Goal: Transaction & Acquisition: Book appointment/travel/reservation

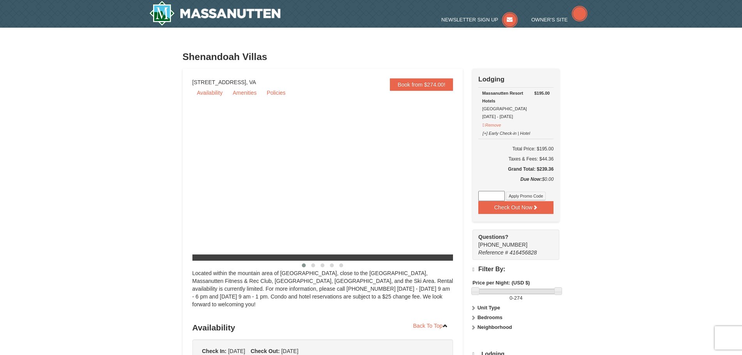
select select "10"
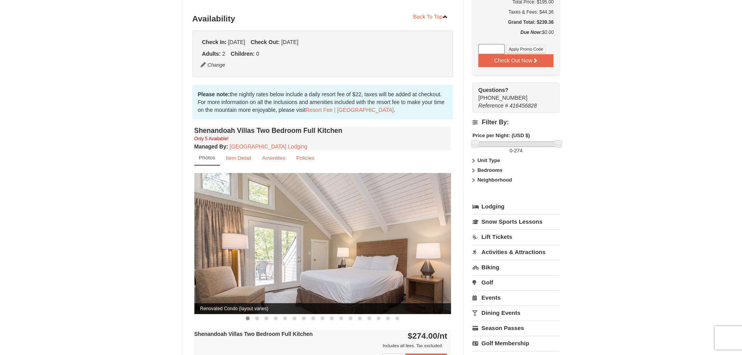
scroll to position [195, 0]
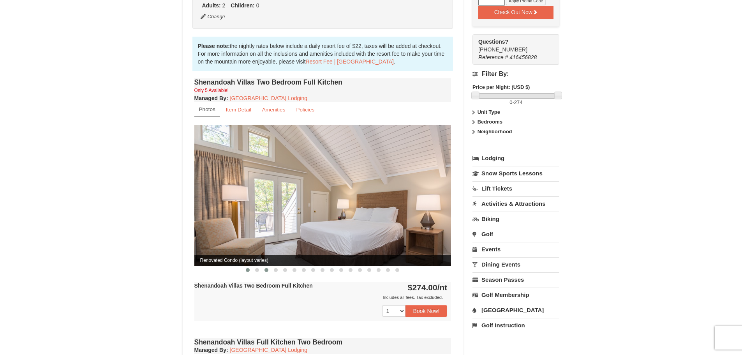
click at [268, 268] on span at bounding box center [266, 270] width 4 height 4
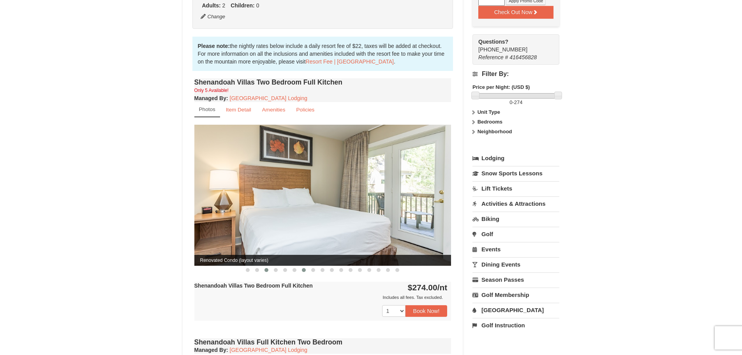
click at [304, 268] on span at bounding box center [304, 270] width 4 height 4
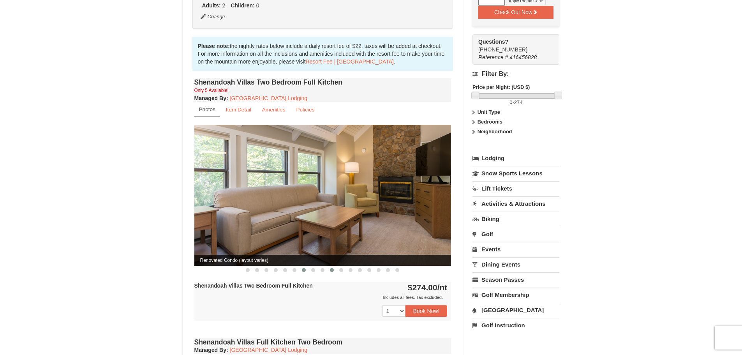
click at [333, 268] on span at bounding box center [332, 270] width 4 height 4
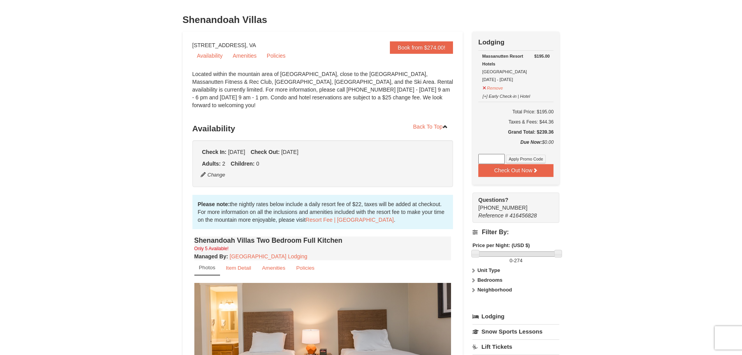
scroll to position [0, 0]
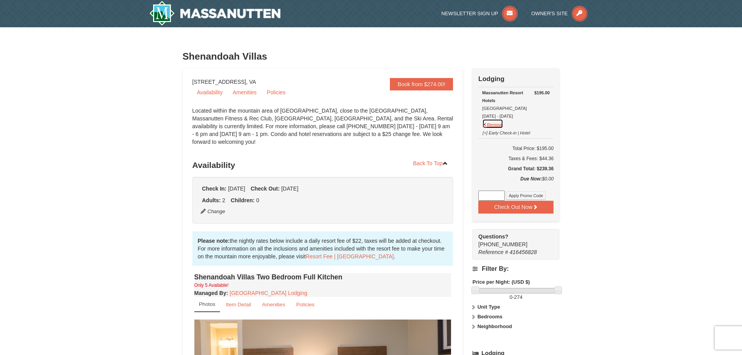
click at [493, 124] on button "Remove" at bounding box center [492, 124] width 21 height 10
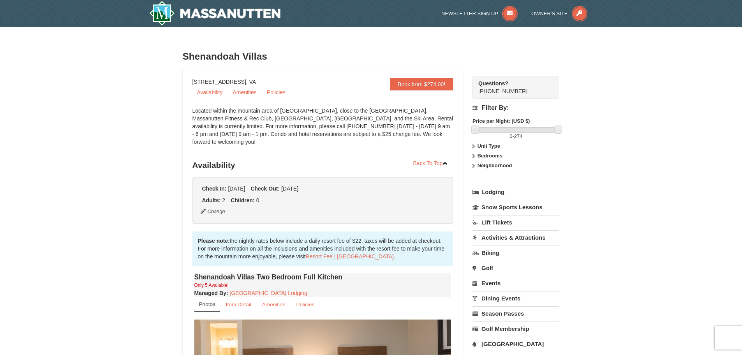
click at [499, 89] on span "Questions? 1-540-289-9441" at bounding box center [511, 86] width 67 height 15
click at [420, 82] on link "Book from $274.00!" at bounding box center [421, 84] width 63 height 12
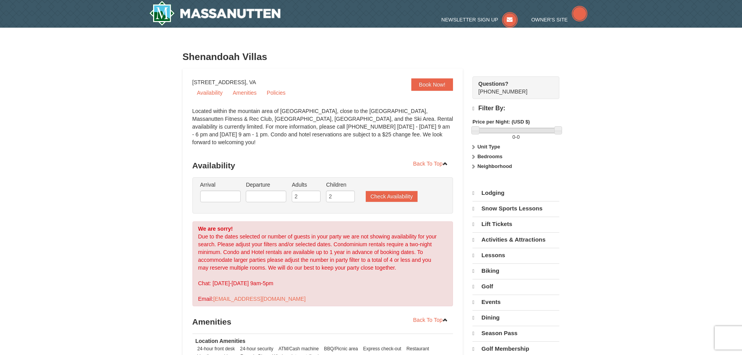
select select "10"
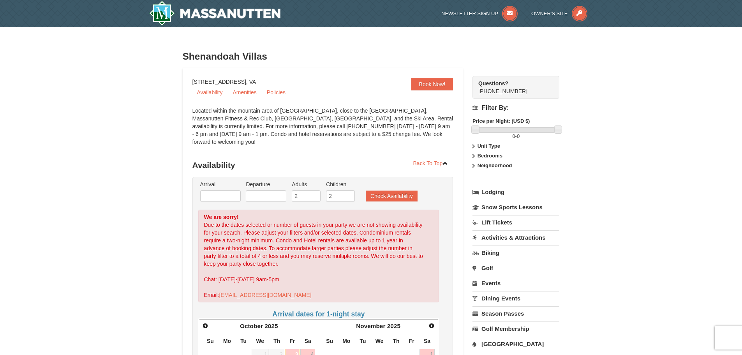
click at [372, 135] on div "Located within the mountain area of Massanutten, close to the Mountain Greens G…" at bounding box center [322, 130] width 261 height 47
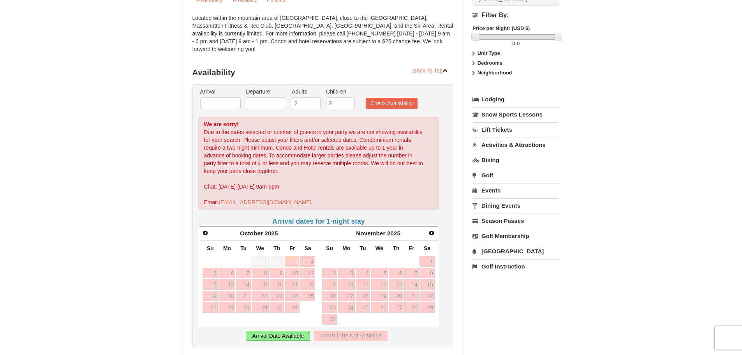
scroll to position [156, 0]
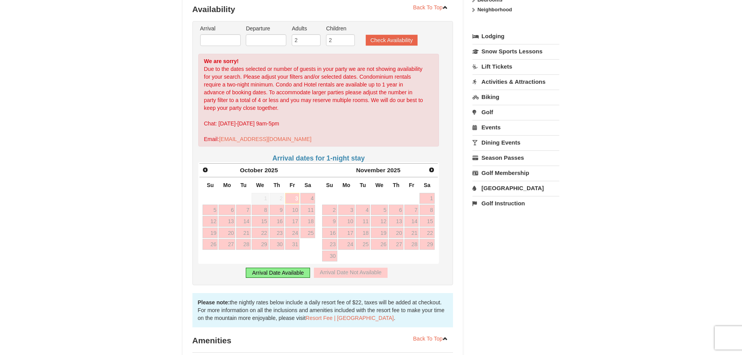
click at [275, 268] on div "Arrival Date Available" at bounding box center [278, 273] width 64 height 10
click at [429, 167] on span "Next" at bounding box center [431, 170] width 6 height 6
click at [428, 164] on link "Next" at bounding box center [432, 170] width 12 height 12
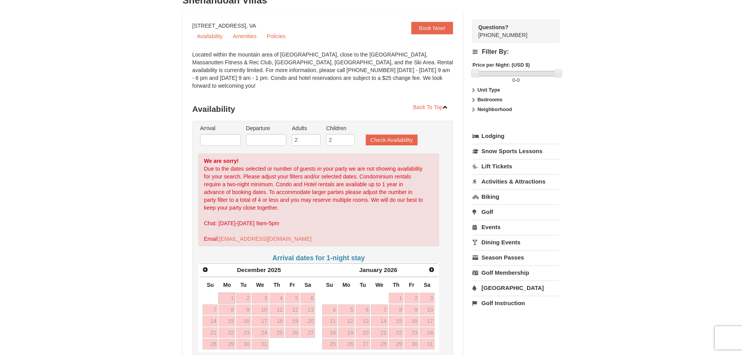
scroll to position [0, 0]
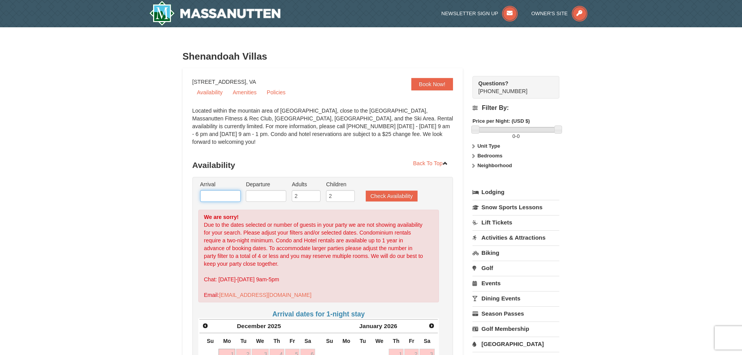
click at [222, 192] on input "text" at bounding box center [220, 196] width 41 height 12
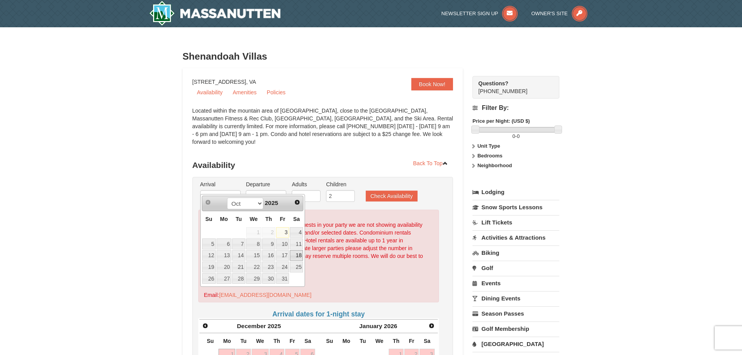
click at [298, 255] on link "18" at bounding box center [296, 255] width 13 height 11
type input "[DATE]"
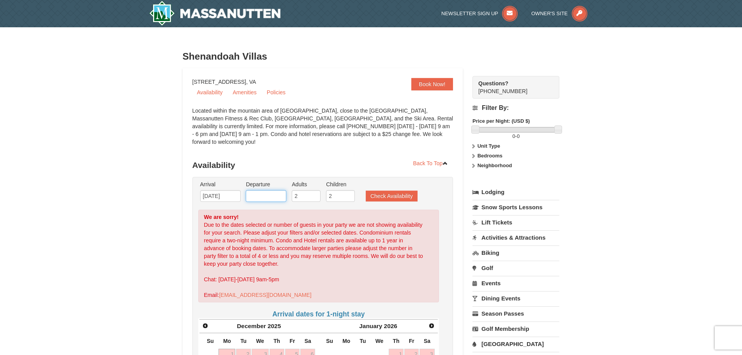
click at [261, 190] on input "text" at bounding box center [266, 196] width 41 height 12
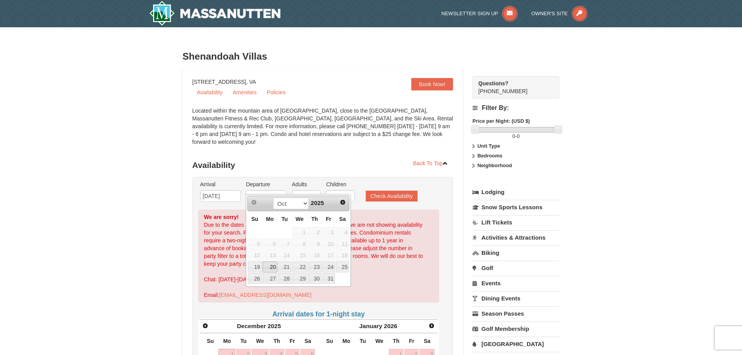
click at [265, 266] on link "20" at bounding box center [270, 266] width 15 height 11
type input "[DATE]"
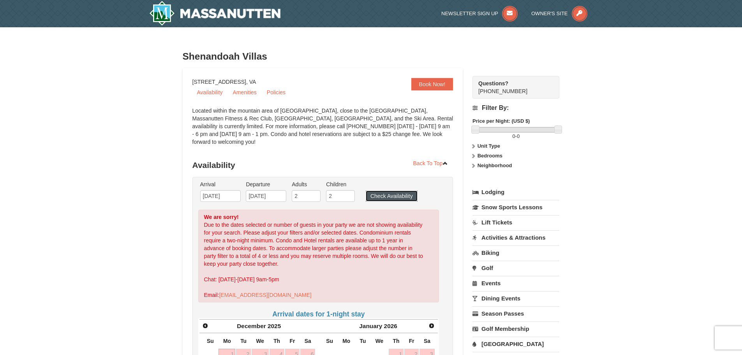
click at [399, 190] on button "Check Availability" at bounding box center [392, 195] width 52 height 11
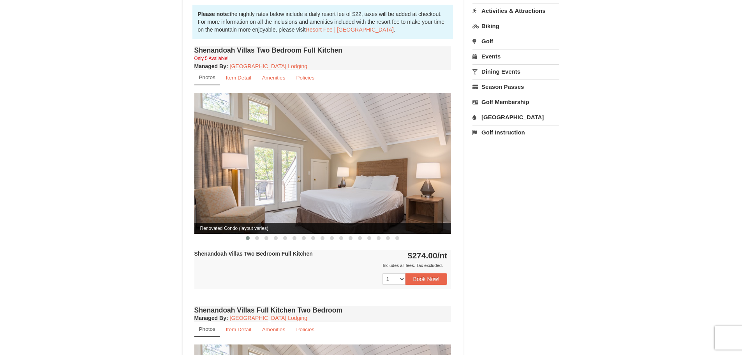
scroll to position [305, 0]
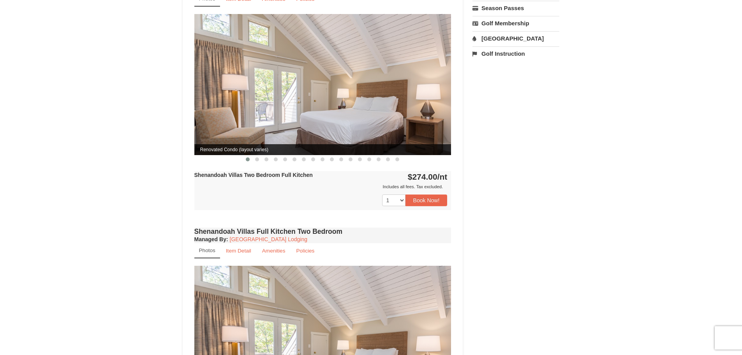
click at [271, 172] on strong "Shenandoah Villas Two Bedroom Full Kitchen" at bounding box center [253, 175] width 118 height 6
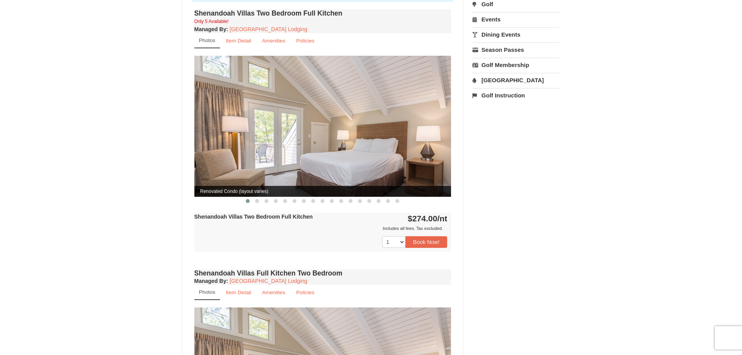
scroll to position [111, 0]
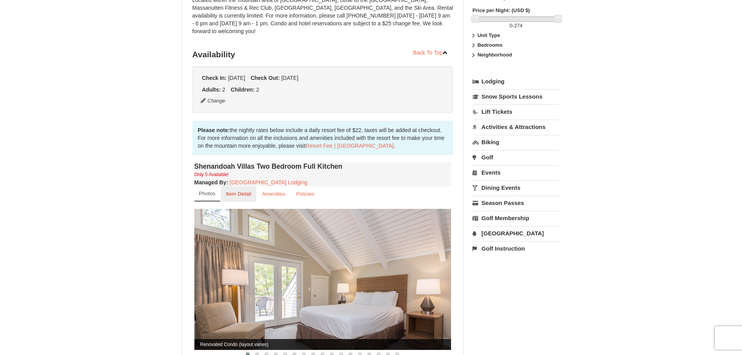
click at [244, 191] on small "Item Detail" at bounding box center [238, 194] width 25 height 6
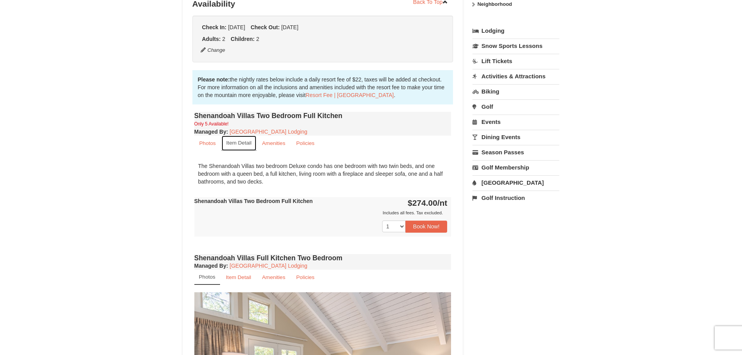
scroll to position [189, 0]
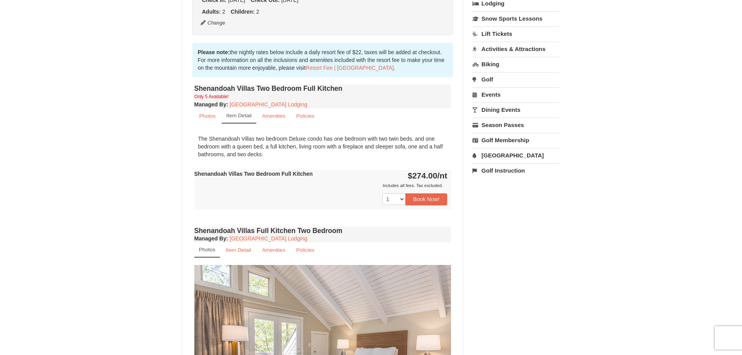
drag, startPoint x: 256, startPoint y: 167, endPoint x: 354, endPoint y: 164, distance: 98.6
click at [354, 170] on div "Shenandoah Villas Two Bedroom Full Kitchen $274.00 /nt Includes all fees. Tax e…" at bounding box center [322, 189] width 257 height 39
click at [324, 140] on div "The Shenandoah Villas two bedroom Deluxe condo has one bedroom with two twin be…" at bounding box center [322, 146] width 257 height 31
click at [357, 227] on h4 "Shenandoah Villas Full Kitchen Two Bedroom" at bounding box center [322, 231] width 257 height 8
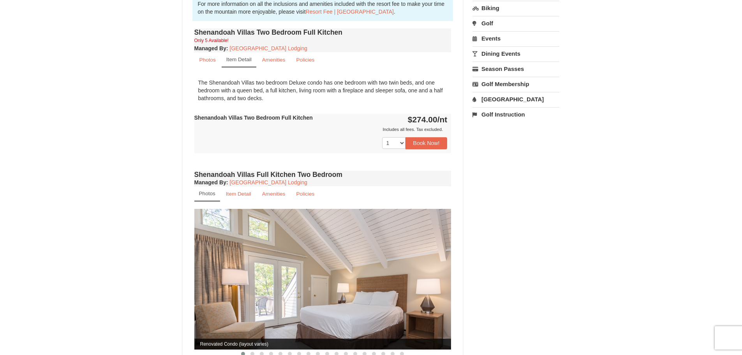
scroll to position [344, 0]
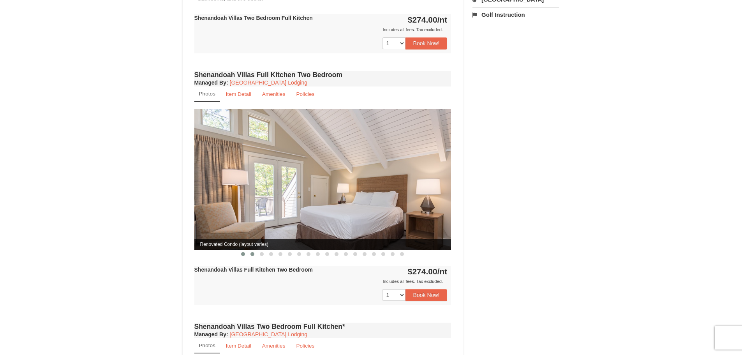
click at [252, 250] on button at bounding box center [252, 254] width 9 height 8
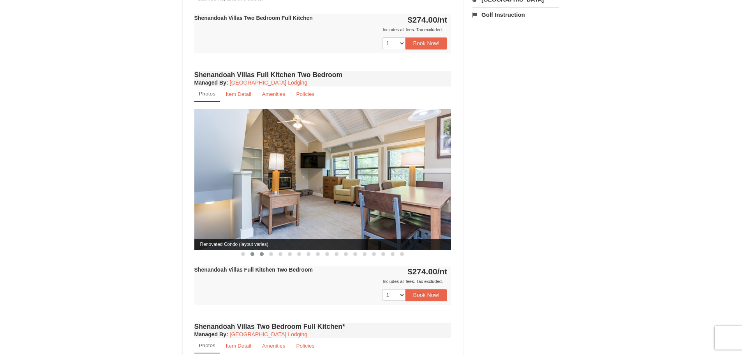
click at [262, 250] on button at bounding box center [261, 254] width 9 height 8
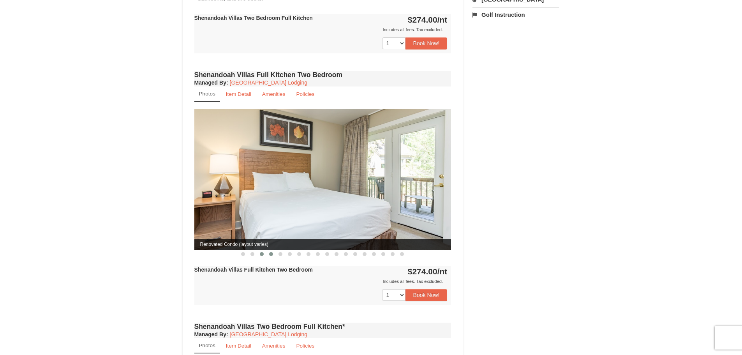
click at [271, 252] on span at bounding box center [271, 254] width 4 height 4
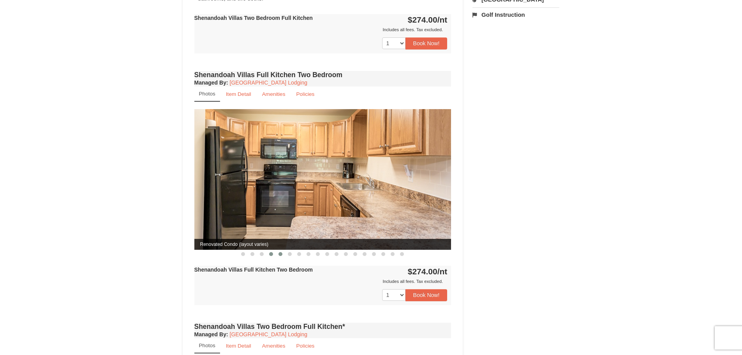
click at [281, 252] on span at bounding box center [280, 254] width 4 height 4
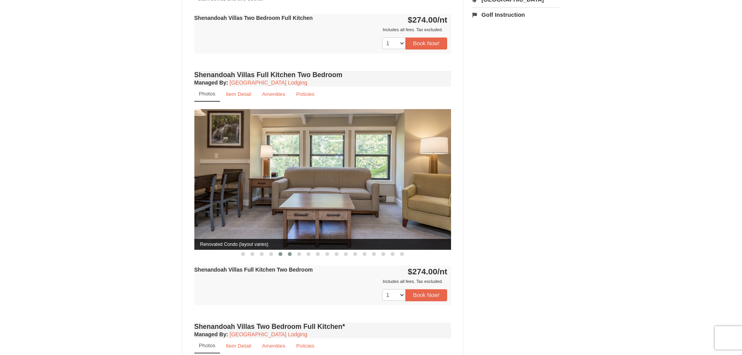
click at [293, 250] on button at bounding box center [289, 254] width 9 height 8
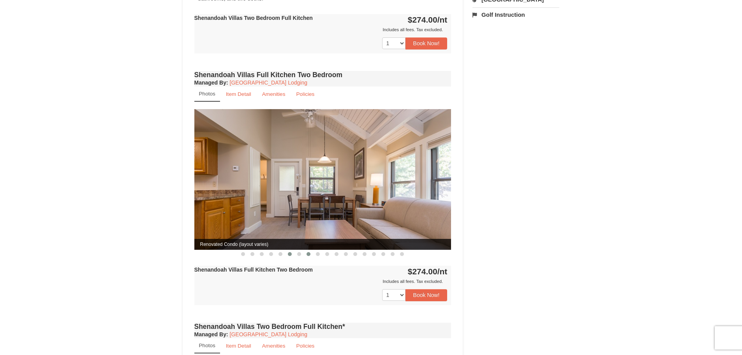
click at [308, 252] on span at bounding box center [309, 254] width 4 height 4
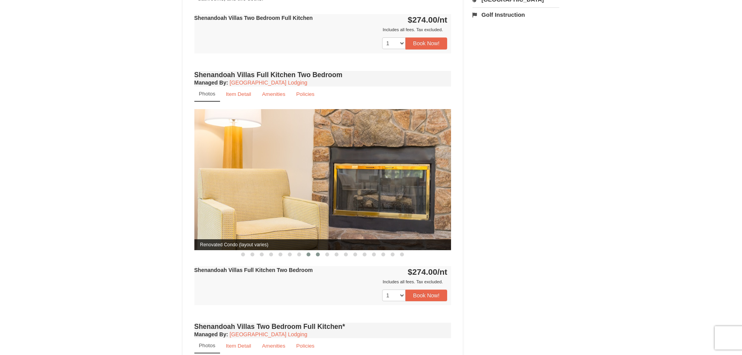
click at [317, 252] on span at bounding box center [318, 254] width 4 height 4
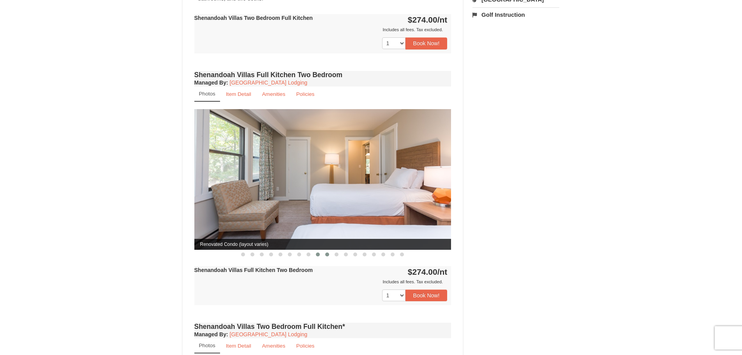
click at [330, 250] on button at bounding box center [327, 254] width 9 height 8
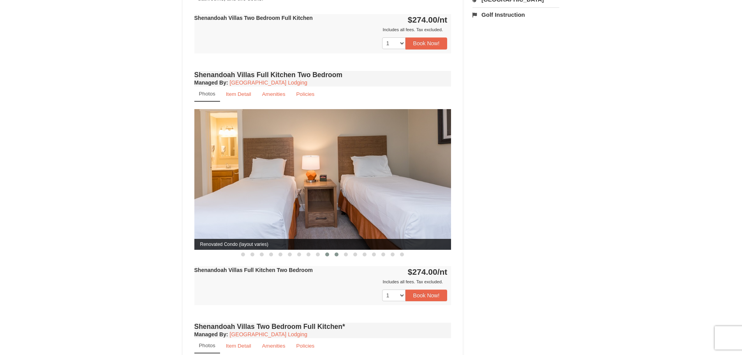
click at [339, 250] on button at bounding box center [336, 254] width 9 height 8
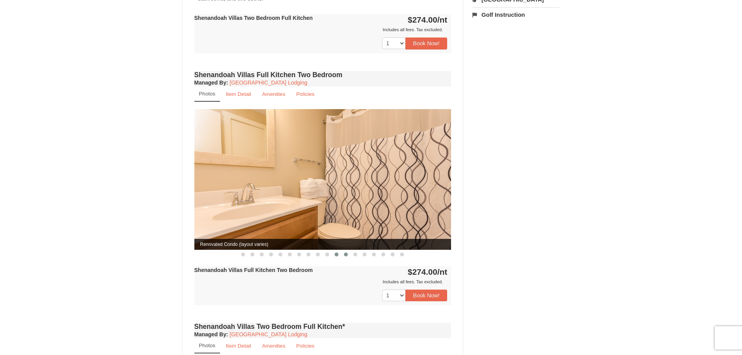
click at [345, 252] on span at bounding box center [346, 254] width 4 height 4
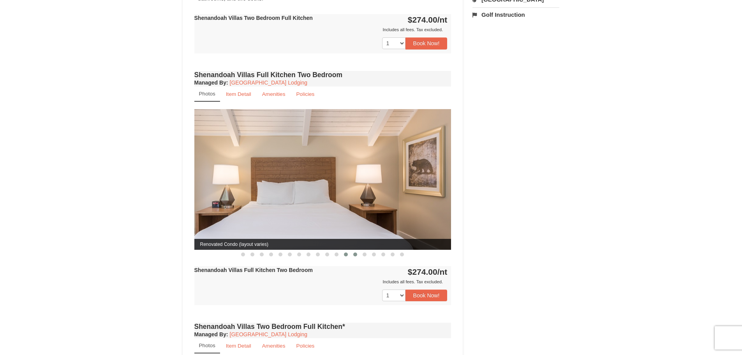
click at [356, 252] on span at bounding box center [355, 254] width 4 height 4
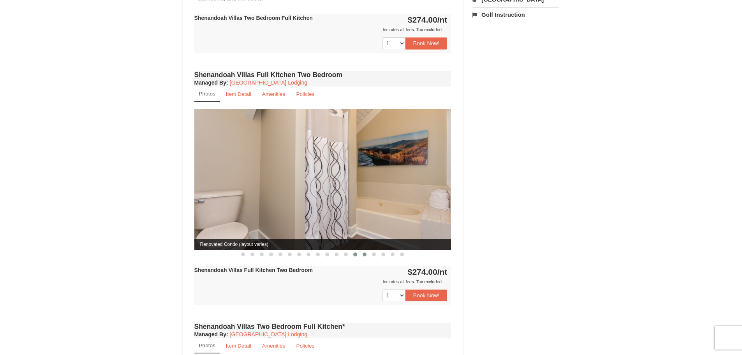
click at [365, 252] on span at bounding box center [365, 254] width 4 height 4
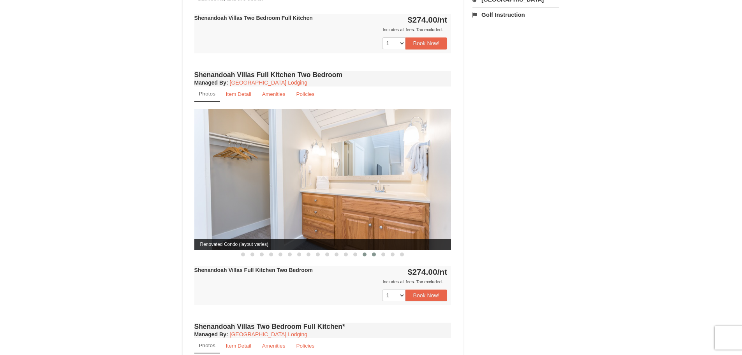
click at [374, 252] on span at bounding box center [374, 254] width 4 height 4
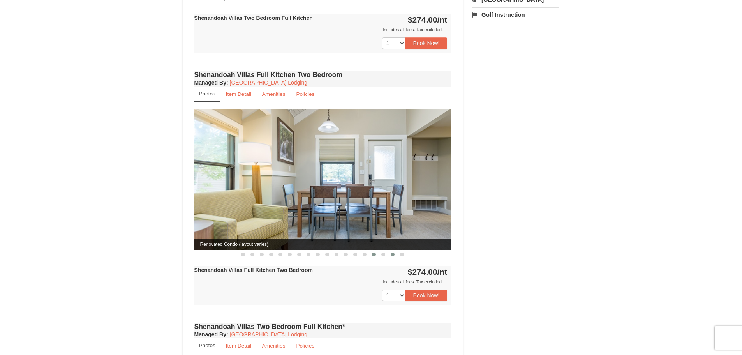
click at [396, 250] on button at bounding box center [392, 254] width 9 height 8
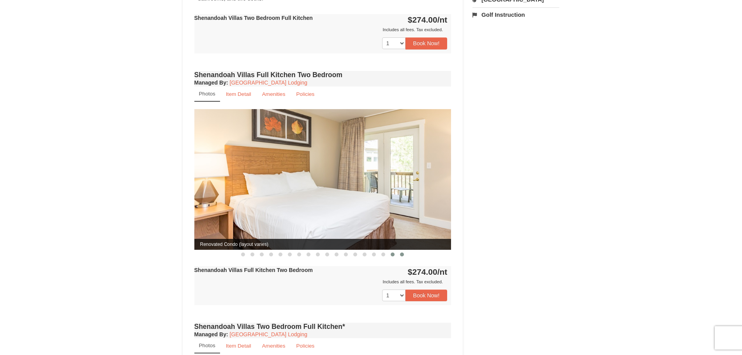
click at [400, 252] on span at bounding box center [402, 254] width 4 height 4
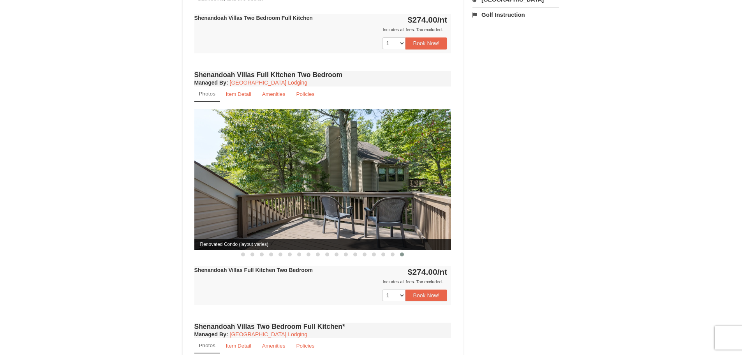
click at [368, 176] on img at bounding box center [322, 179] width 257 height 141
drag, startPoint x: 197, startPoint y: 262, endPoint x: 342, endPoint y: 262, distance: 144.5
click at [342, 266] on div "Shenandoah Villas Full Kitchen Two Bedroom $274.00 /nt Includes all fees. Tax e…" at bounding box center [322, 285] width 257 height 39
click at [351, 164] on img at bounding box center [322, 179] width 257 height 141
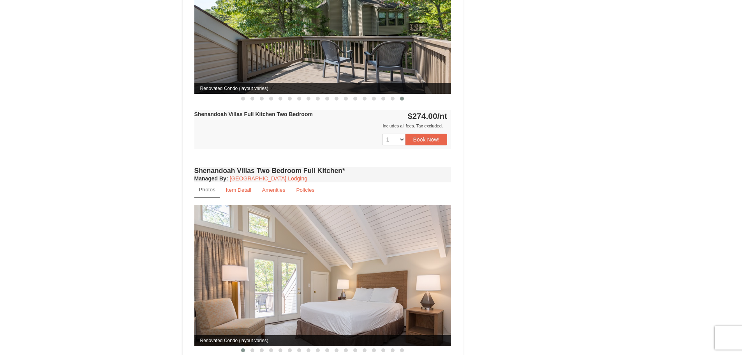
click at [342, 122] on div "Includes all fees. Tax excluded." at bounding box center [320, 126] width 253 height 8
drag, startPoint x: 411, startPoint y: 106, endPoint x: 453, endPoint y: 106, distance: 42.1
click at [453, 106] on div "Shenandoah Villas Full Kitchen Two Bedroom Managed By : Massanutten Resort Lodg…" at bounding box center [322, 39] width 261 height 252
click at [340, 130] on div "1 2 3 4 5 6 Book Now!" at bounding box center [322, 139] width 257 height 19
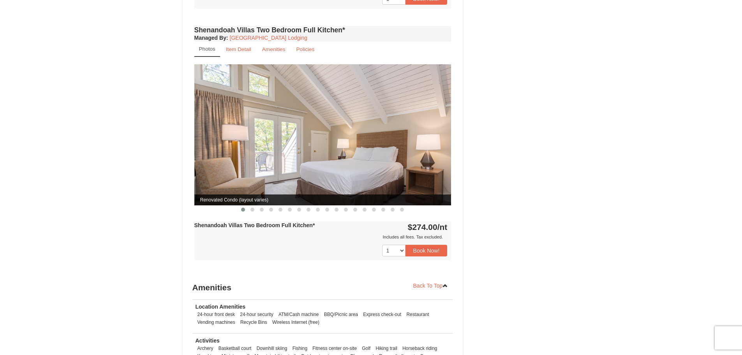
scroll to position [734, 0]
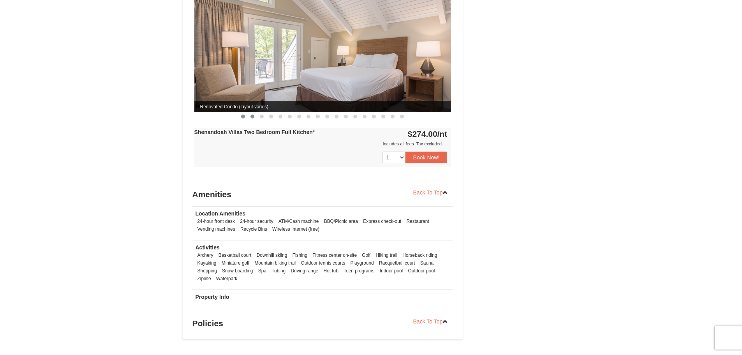
click at [252, 113] on button at bounding box center [252, 117] width 9 height 8
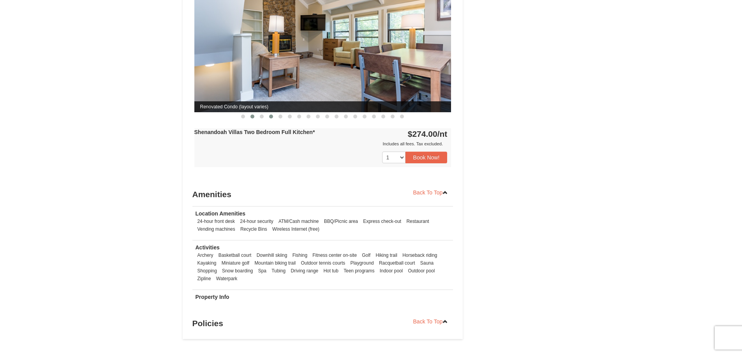
click at [271, 115] on span at bounding box center [271, 117] width 4 height 4
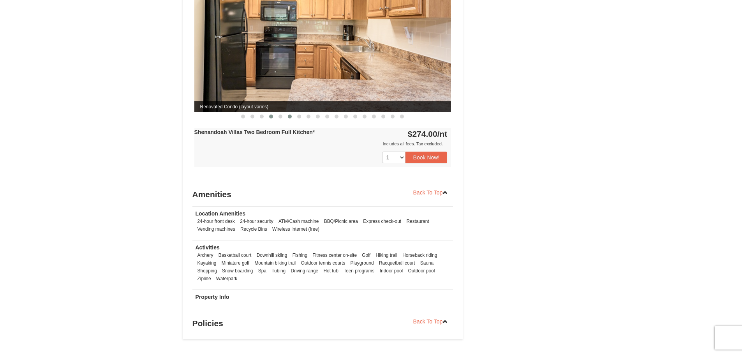
click at [289, 115] on span at bounding box center [290, 117] width 4 height 4
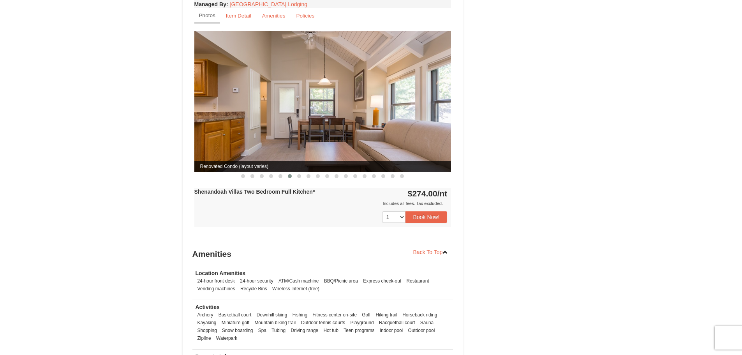
scroll to position [578, 0]
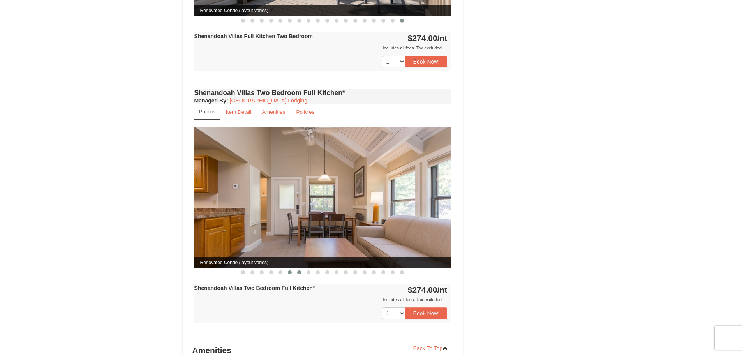
click at [300, 270] on span at bounding box center [299, 272] width 4 height 4
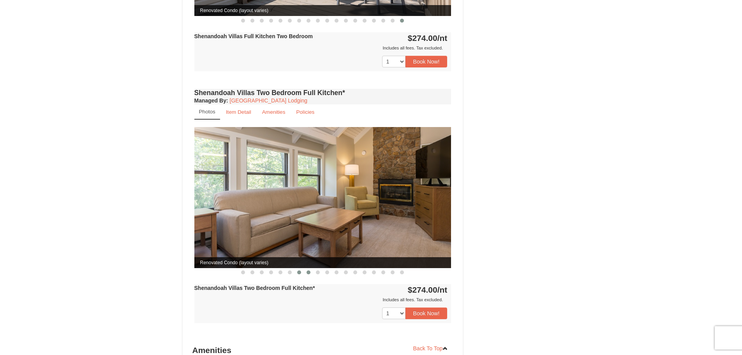
click at [306, 268] on button at bounding box center [308, 272] width 9 height 8
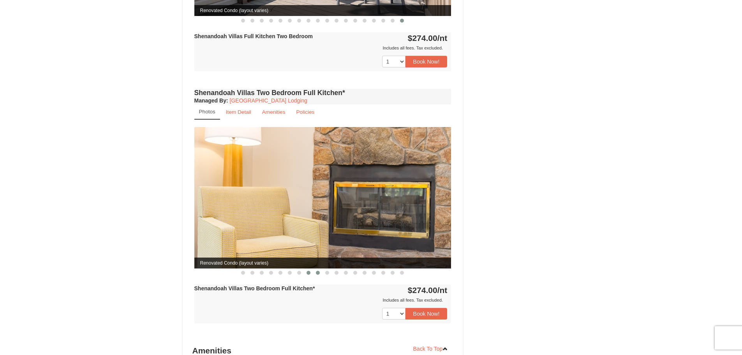
click at [318, 271] on span at bounding box center [318, 273] width 4 height 4
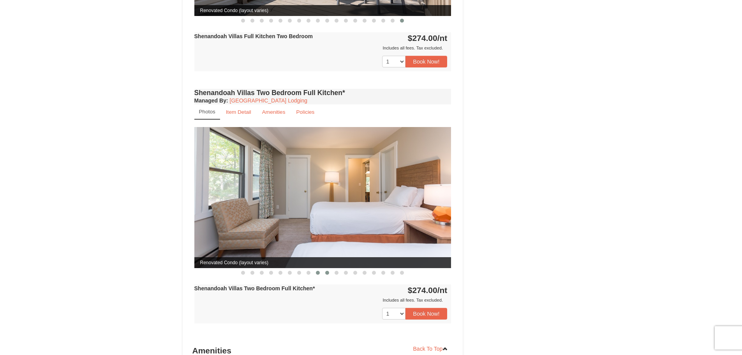
click at [328, 271] on span at bounding box center [327, 273] width 4 height 4
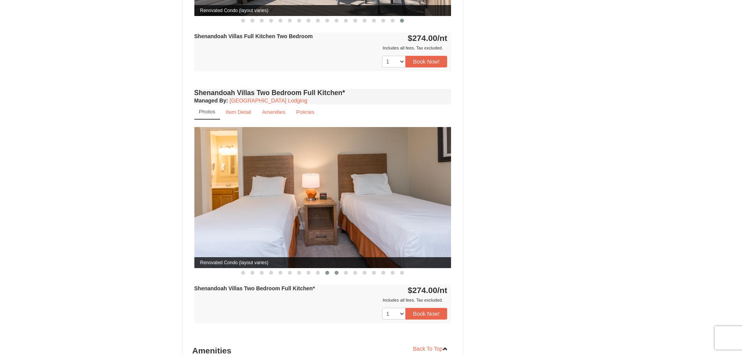
click at [336, 271] on span at bounding box center [337, 273] width 4 height 4
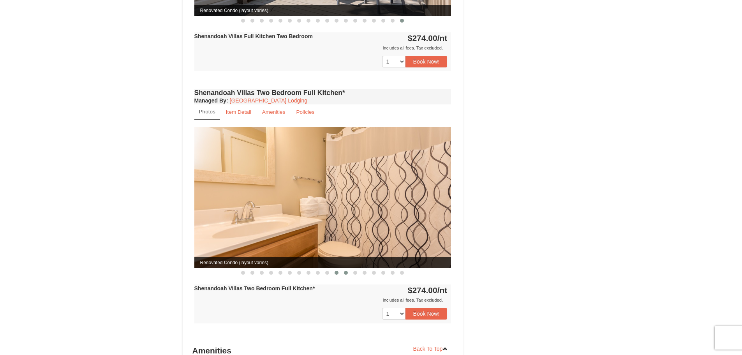
click at [347, 269] on button at bounding box center [345, 273] width 9 height 8
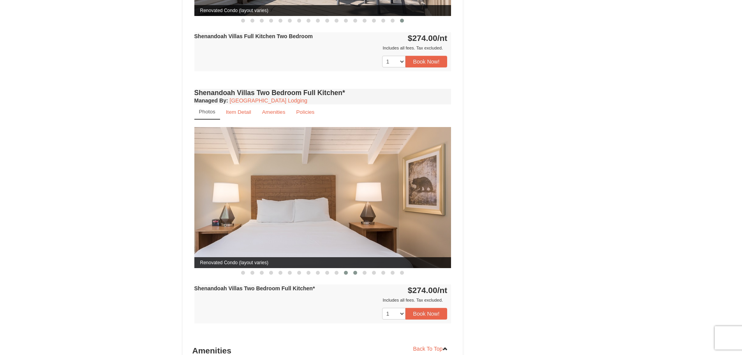
click at [358, 269] on button at bounding box center [355, 273] width 9 height 8
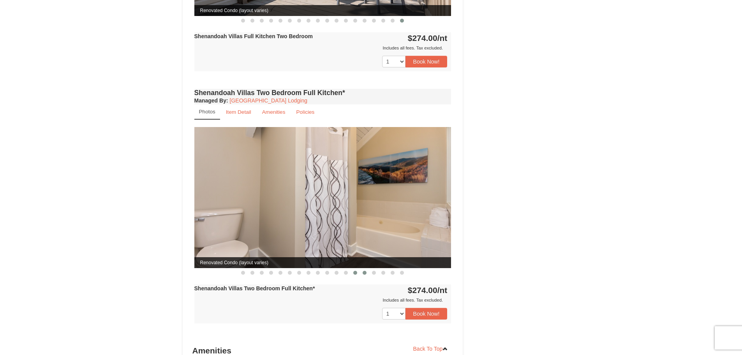
click at [367, 271] on span at bounding box center [365, 273] width 4 height 4
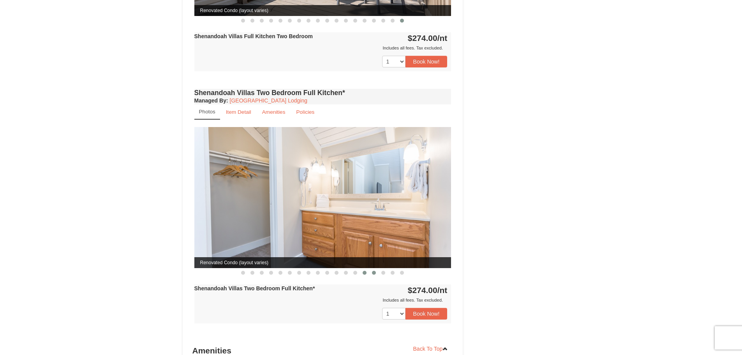
click at [372, 271] on span at bounding box center [374, 273] width 4 height 4
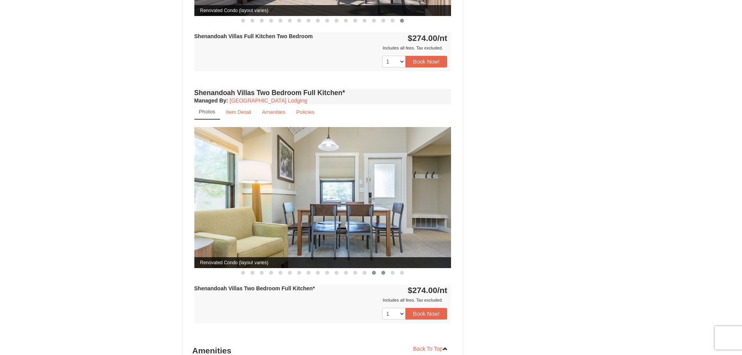
drag, startPoint x: 380, startPoint y: 264, endPoint x: 393, endPoint y: 265, distance: 12.9
click at [381, 269] on button at bounding box center [383, 273] width 9 height 8
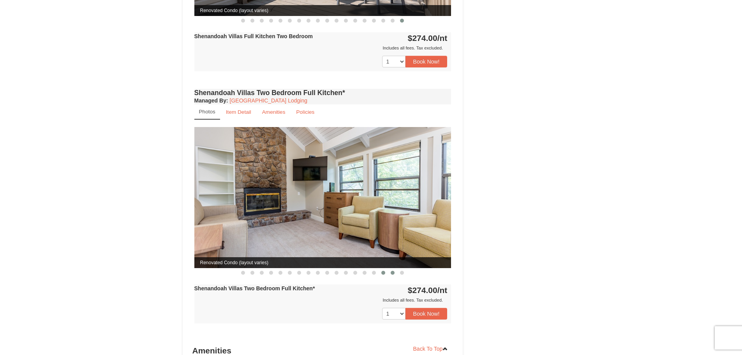
click at [389, 269] on button at bounding box center [392, 273] width 9 height 8
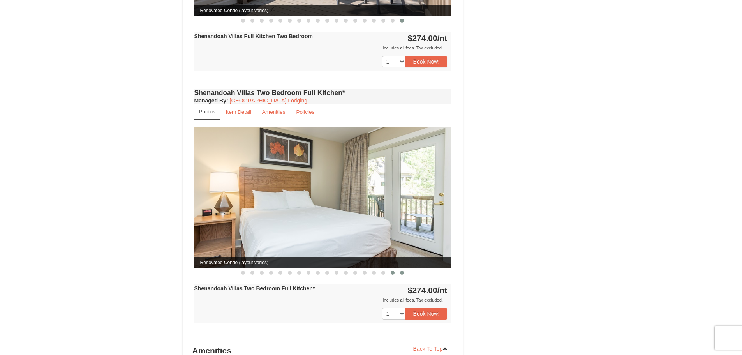
click at [399, 269] on button at bounding box center [401, 273] width 9 height 8
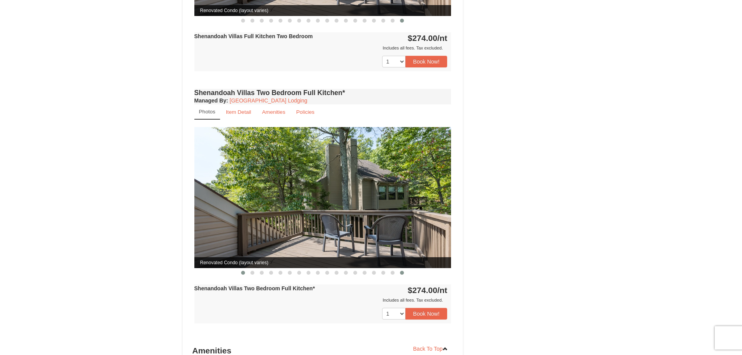
click at [240, 269] on button at bounding box center [242, 273] width 9 height 8
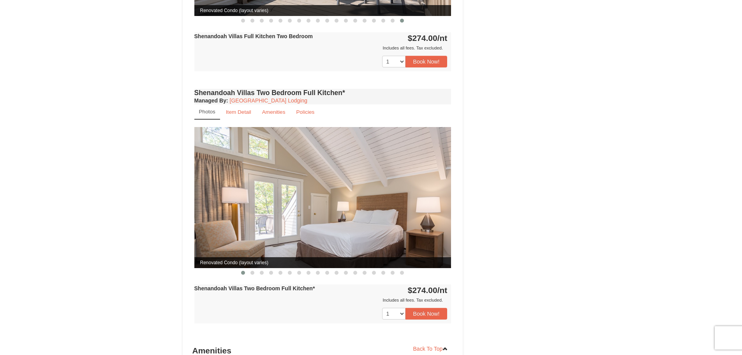
click at [307, 207] on img at bounding box center [322, 197] width 257 height 141
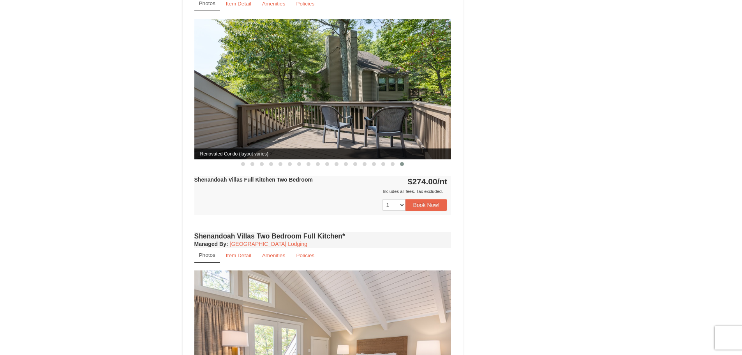
scroll to position [539, 0]
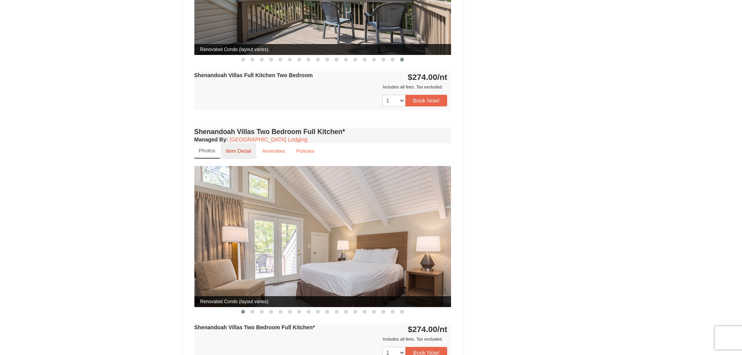
click at [238, 148] on small "Item Detail" at bounding box center [238, 151] width 25 height 6
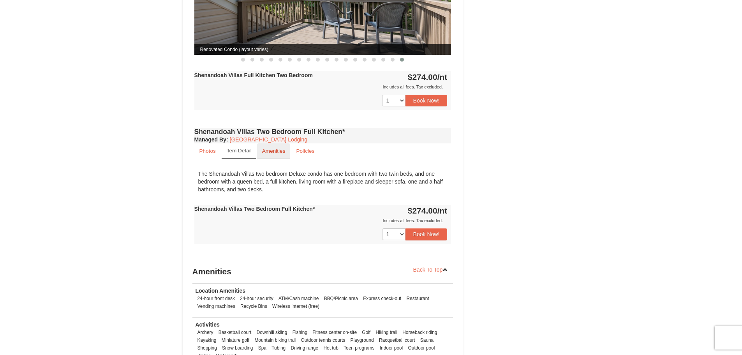
click at [271, 148] on small "Amenities" at bounding box center [273, 151] width 23 height 6
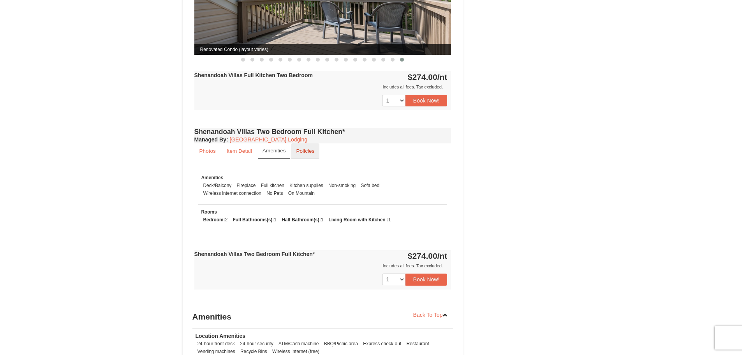
click at [307, 143] on link "Policies" at bounding box center [305, 150] width 28 height 15
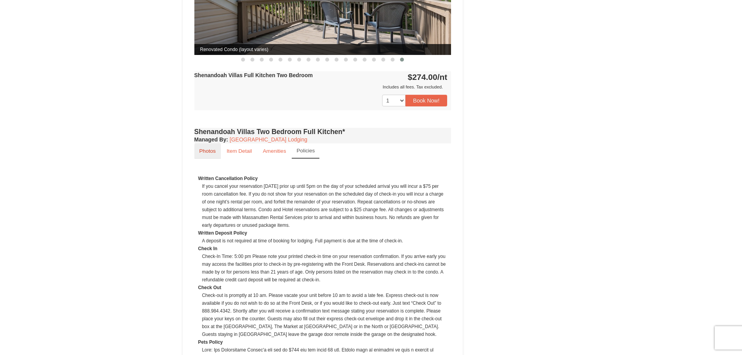
click at [203, 148] on small "Photos" at bounding box center [207, 151] width 16 height 6
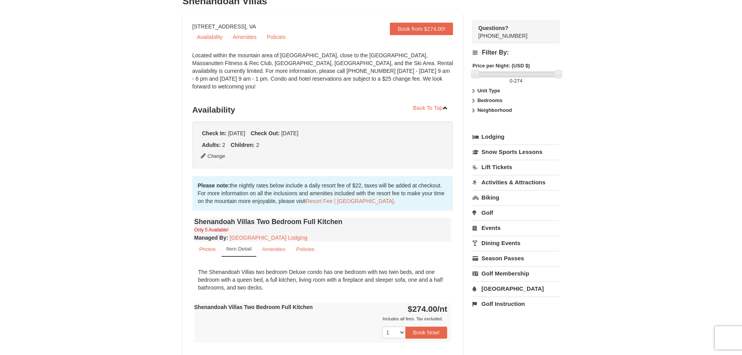
scroll to position [117, 0]
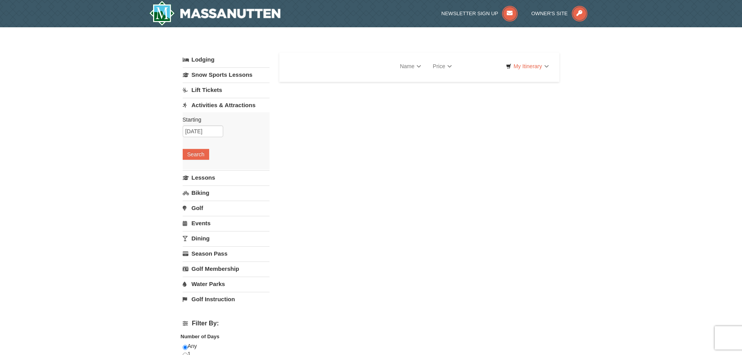
select select "10"
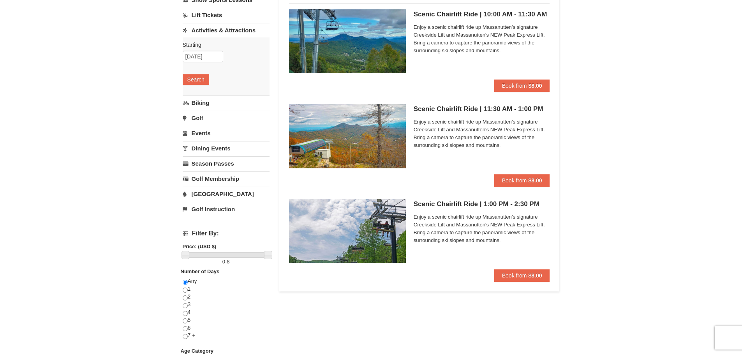
scroll to position [78, 0]
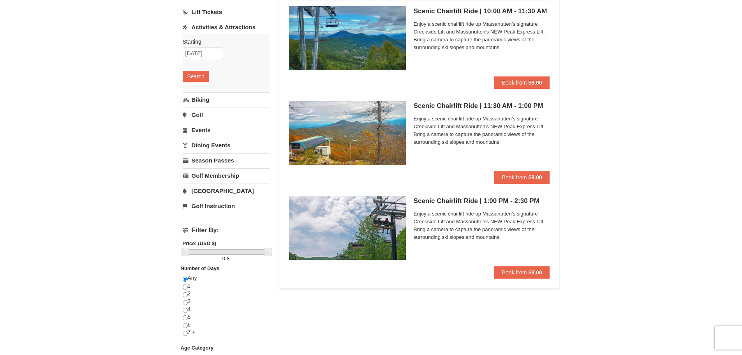
click at [339, 132] on img at bounding box center [347, 133] width 117 height 64
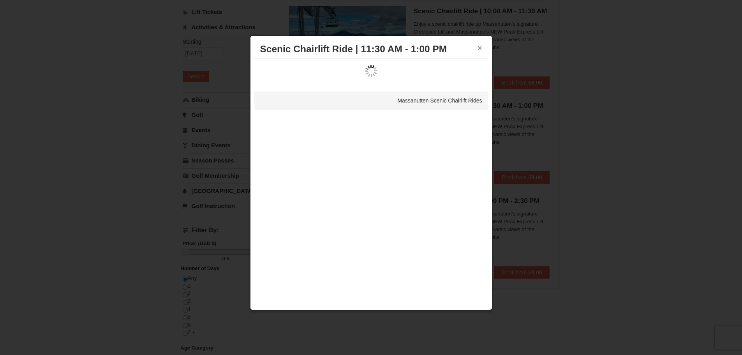
click at [478, 47] on button "×" at bounding box center [480, 48] width 5 height 8
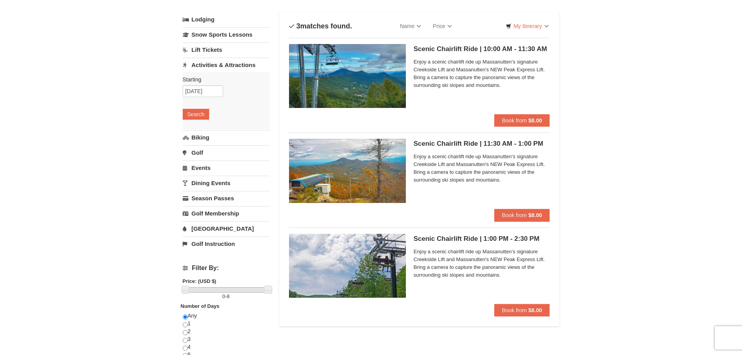
scroll to position [0, 0]
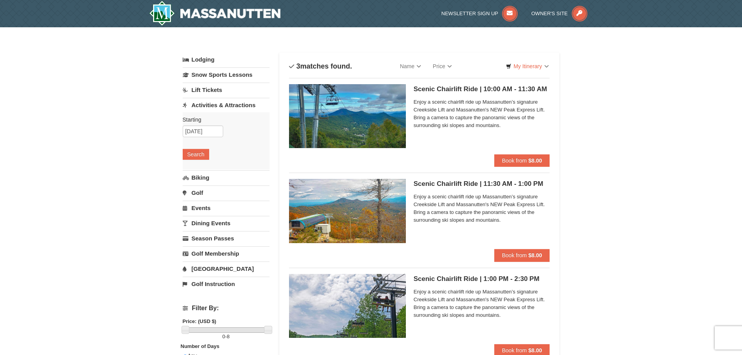
click at [360, 109] on img at bounding box center [347, 116] width 117 height 64
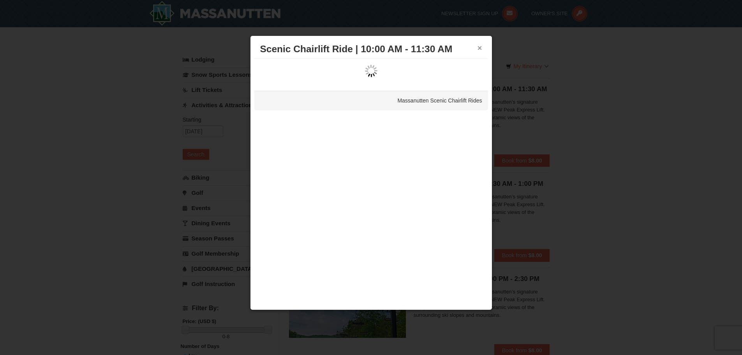
click at [480, 49] on button "×" at bounding box center [480, 48] width 5 height 8
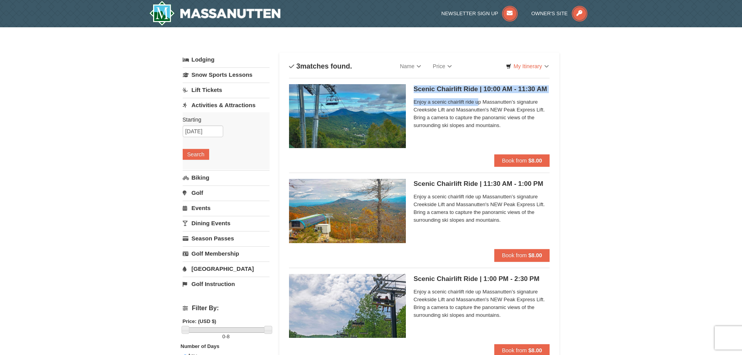
drag, startPoint x: 409, startPoint y: 86, endPoint x: 479, endPoint y: 104, distance: 72.0
click at [479, 104] on div "Scenic Chairlift Ride | 10:00 AM - 11:30 AM Massanutten Scenic Chairlift Rides …" at bounding box center [419, 119] width 261 height 70
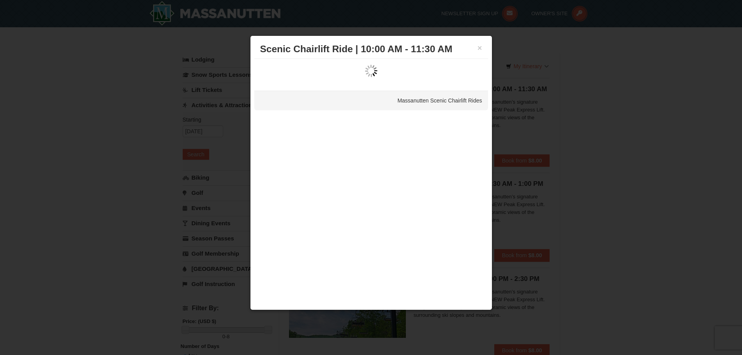
click at [482, 118] on div "× Scenic Chairlift Ride | 10:00 AM - 11:30 AM Massanutten Scenic Chairlift Ride…" at bounding box center [371, 172] width 242 height 275
drag, startPoint x: 481, startPoint y: 46, endPoint x: 480, endPoint y: 84, distance: 37.8
click at [481, 46] on button "×" at bounding box center [480, 48] width 5 height 8
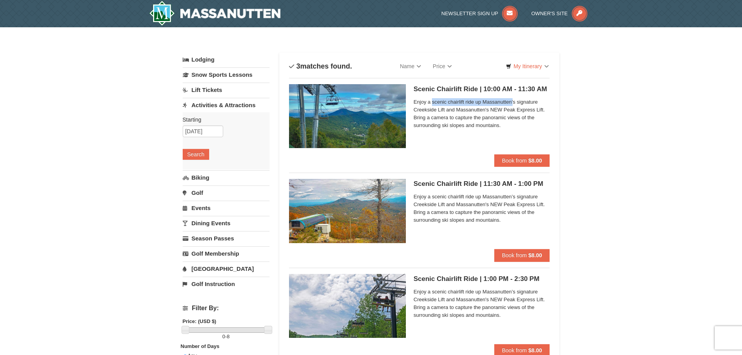
drag, startPoint x: 448, startPoint y: 102, endPoint x: 513, endPoint y: 100, distance: 64.3
click at [513, 100] on span "Enjoy a scenic chairlift ride up Massanutten’s signature Creekside Lift and Mas…" at bounding box center [482, 113] width 136 height 31
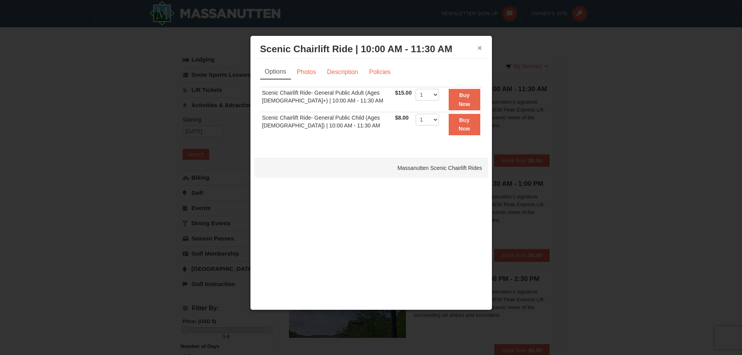
drag, startPoint x: 506, startPoint y: 100, endPoint x: 479, endPoint y: 48, distance: 59.2
click at [479, 48] on button "×" at bounding box center [480, 48] width 5 height 8
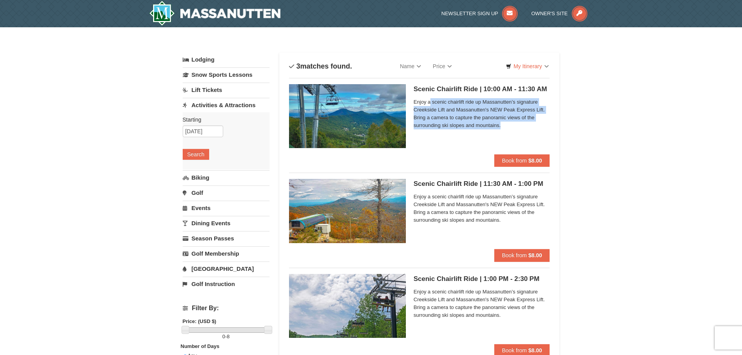
drag, startPoint x: 430, startPoint y: 100, endPoint x: 516, endPoint y: 125, distance: 89.5
click at [516, 125] on span "Enjoy a scenic chairlift ride up Massanutten’s signature Creekside Lift and Mas…" at bounding box center [482, 113] width 136 height 31
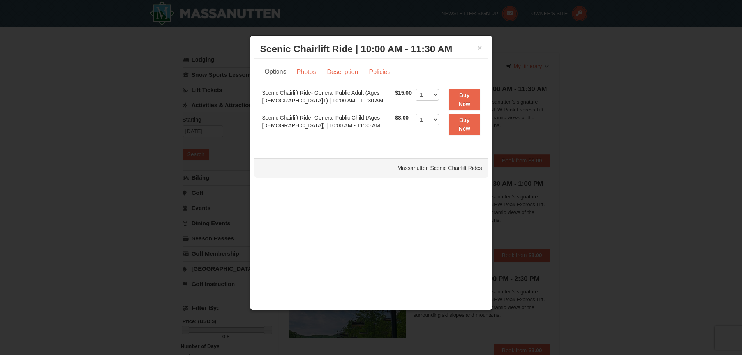
click at [449, 167] on div "Massanutten Scenic Chairlift Rides" at bounding box center [371, 167] width 234 height 19
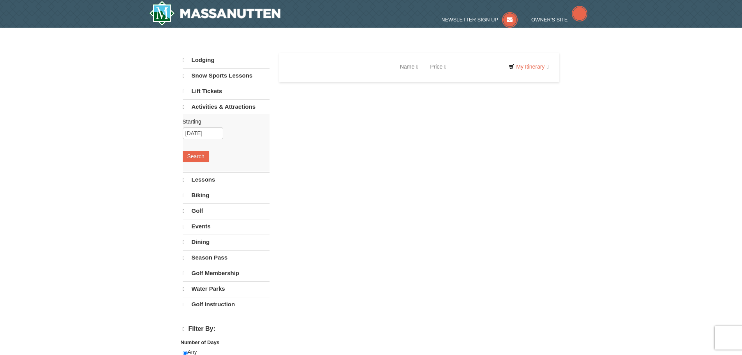
select select "10"
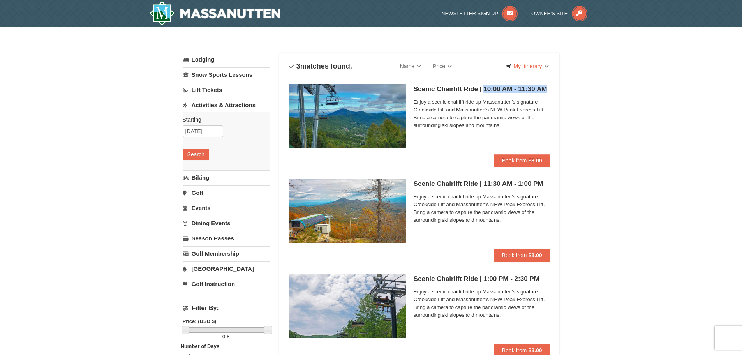
drag, startPoint x: 483, startPoint y: 87, endPoint x: 546, endPoint y: 87, distance: 62.7
click at [546, 87] on h5 "Scenic Chairlift Ride | 10:00 AM - 11:30 AM Massanutten Scenic Chairlift Rides" at bounding box center [482, 89] width 136 height 8
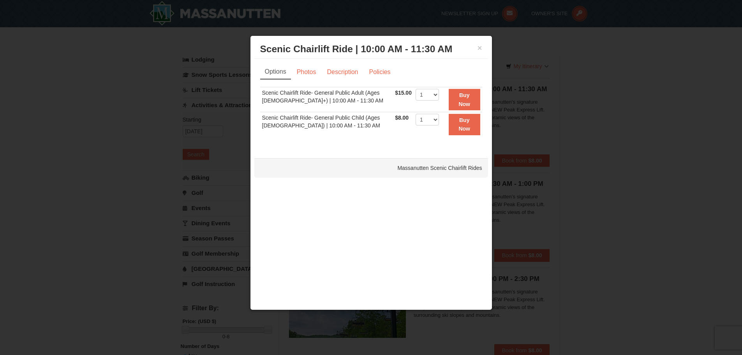
click at [397, 92] on span "$15.00" at bounding box center [403, 93] width 17 height 6
click at [302, 75] on link "Photos" at bounding box center [307, 72] width 30 height 15
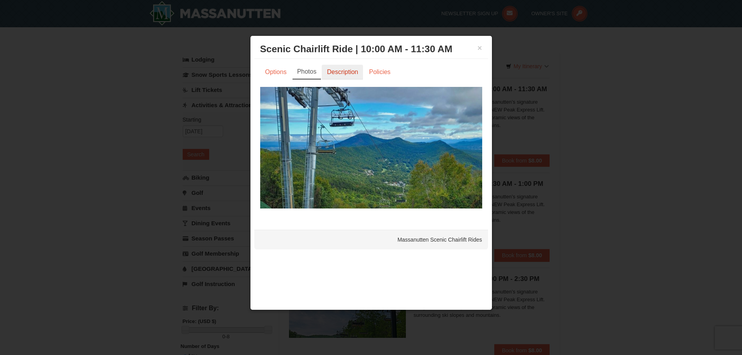
click at [343, 73] on link "Description" at bounding box center [342, 72] width 41 height 15
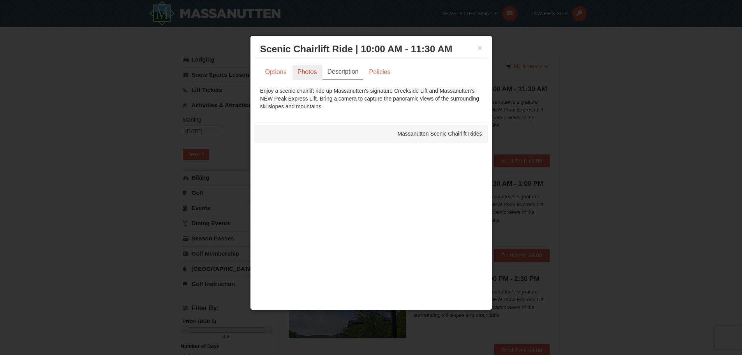
click at [305, 74] on link "Photos" at bounding box center [308, 72] width 30 height 15
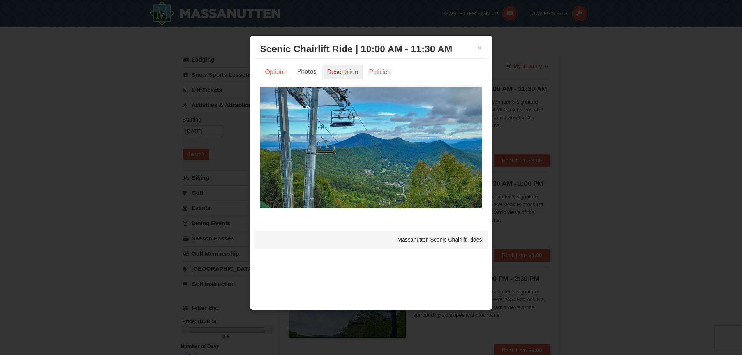
click at [345, 75] on link "Description" at bounding box center [342, 72] width 41 height 15
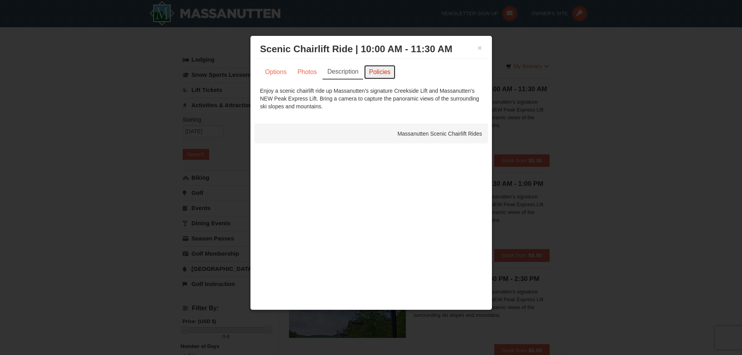
drag, startPoint x: 379, startPoint y: 70, endPoint x: 407, endPoint y: 64, distance: 29.0
click at [379, 70] on link "Policies" at bounding box center [380, 72] width 32 height 15
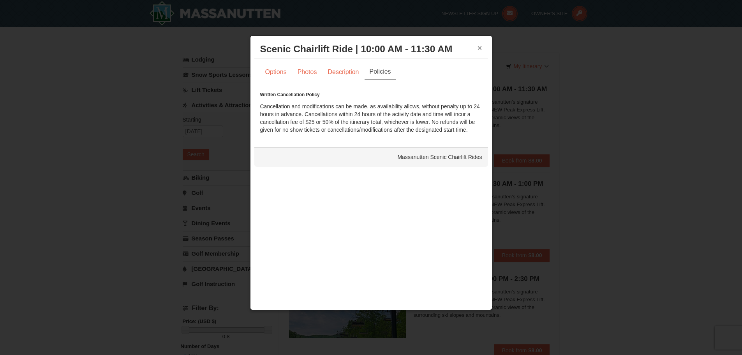
click at [479, 44] on button "×" at bounding box center [480, 48] width 5 height 8
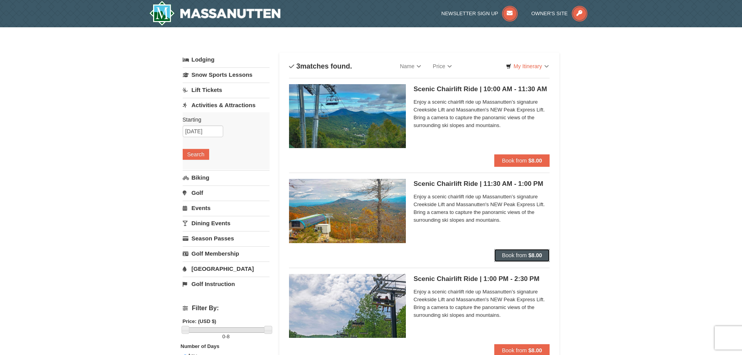
click at [530, 252] on strong "$8.00" at bounding box center [535, 255] width 14 height 6
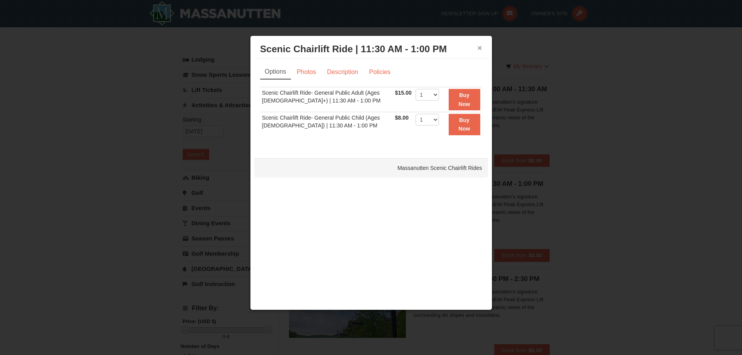
click at [479, 47] on button "×" at bounding box center [480, 48] width 5 height 8
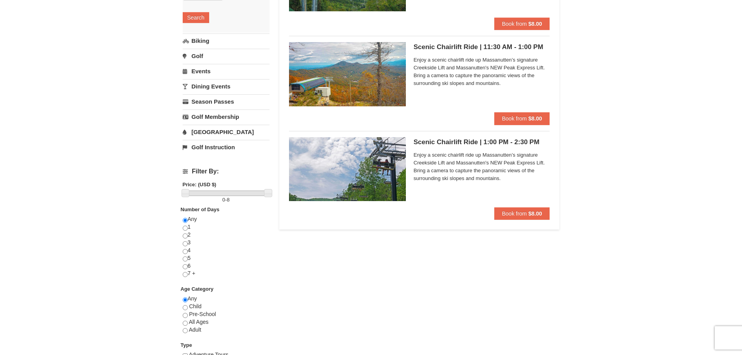
scroll to position [195, 0]
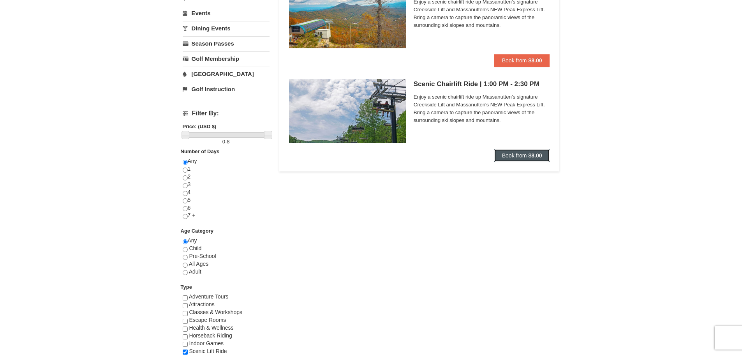
click at [539, 152] on strong "$8.00" at bounding box center [535, 155] width 14 height 6
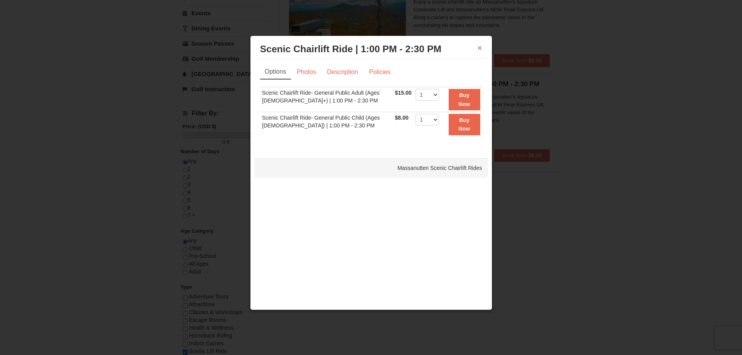
click at [478, 48] on button "×" at bounding box center [480, 48] width 5 height 8
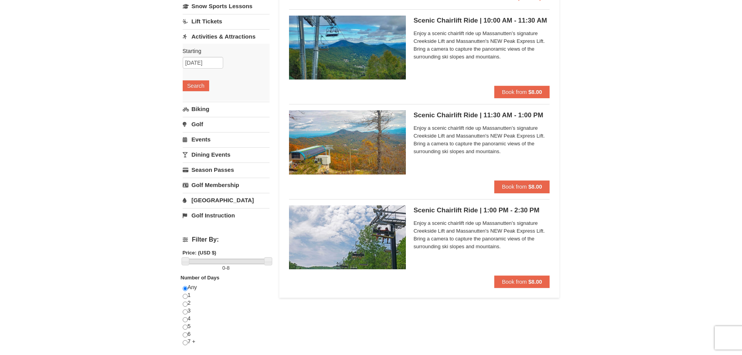
scroll to position [0, 0]
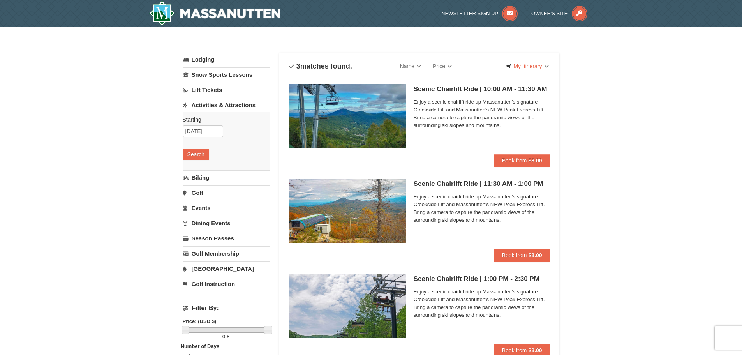
click at [215, 266] on link "Water Park" at bounding box center [226, 268] width 87 height 14
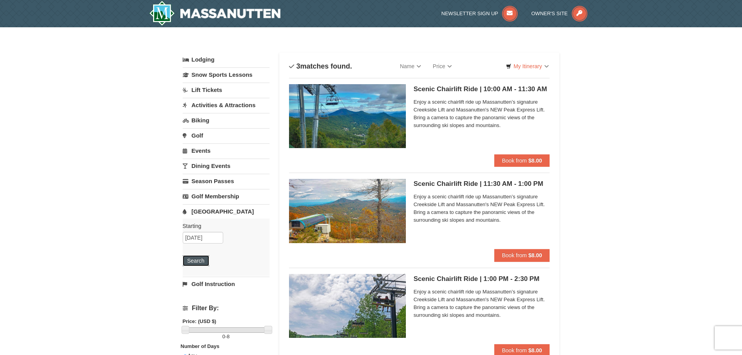
click at [194, 259] on button "Search" at bounding box center [196, 260] width 26 height 11
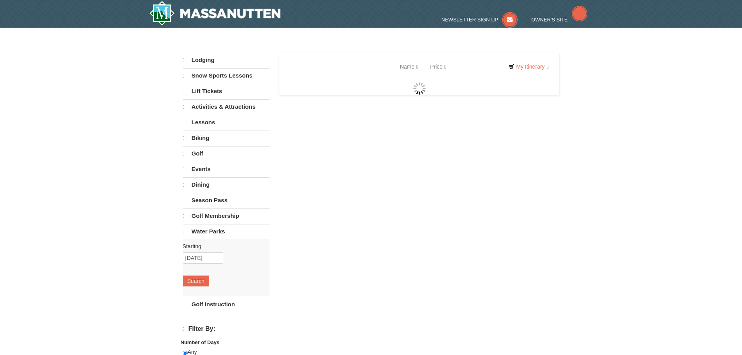
select select "10"
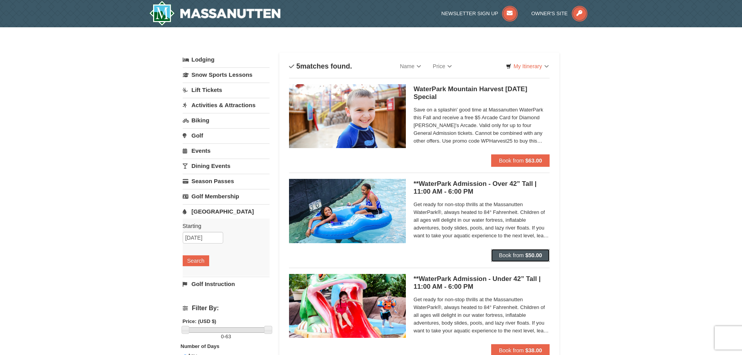
click at [520, 254] on span "Book from" at bounding box center [511, 255] width 25 height 6
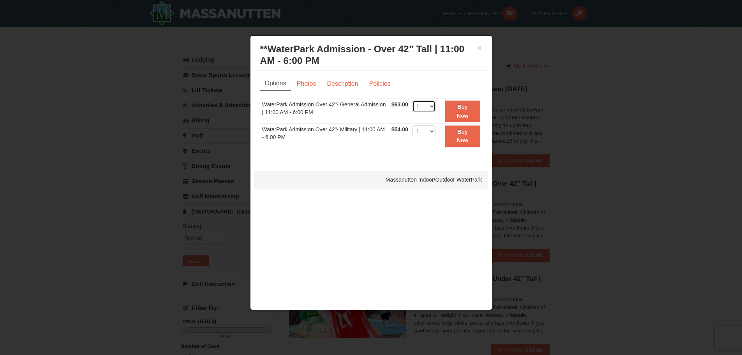
click at [431, 103] on select "1 2 3 4 5 6 7 8 9 10 11 12 13 14 15 16 17 18 19 20 21 22" at bounding box center [423, 106] width 23 height 12
select select "3"
click at [412, 100] on select "1 2 3 4 5 6 7 8 9 10 11 12 13 14 15 16 17 18 19 20 21 22" at bounding box center [423, 106] width 23 height 12
click at [430, 132] on select "1 2 3 4 5 6 7 8 9 10 11 12 13 14 15 16 17 18 19 20 21 22" at bounding box center [423, 131] width 23 height 12
click at [412, 125] on select "1 2 3 4 5 6 7 8 9 10 11 12 13 14 15 16 17 18 19 20 21 22" at bounding box center [423, 131] width 23 height 12
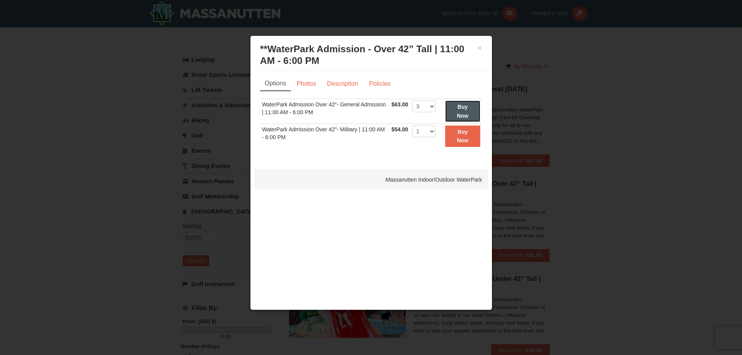
click at [470, 113] on button "Buy Now" at bounding box center [462, 110] width 35 height 21
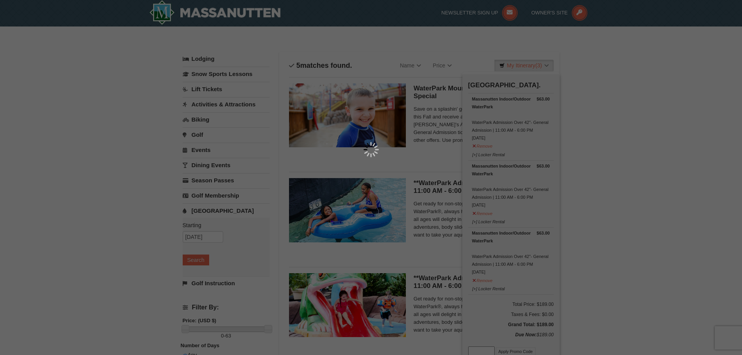
scroll to position [2, 0]
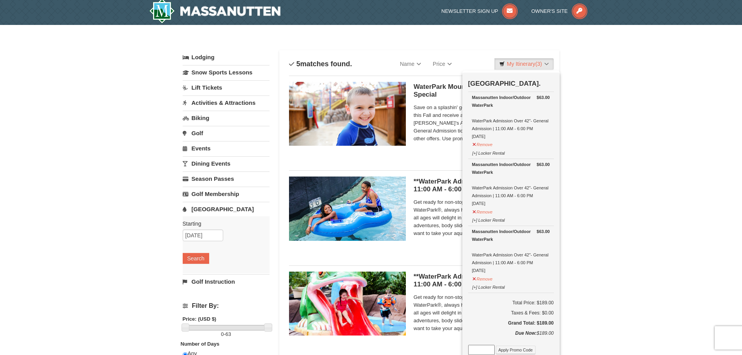
click at [572, 201] on div "× Categories List Filter My Itinerary (3) Check Out Now Water Park Pass. $63.00…" at bounding box center [371, 298] width 742 height 546
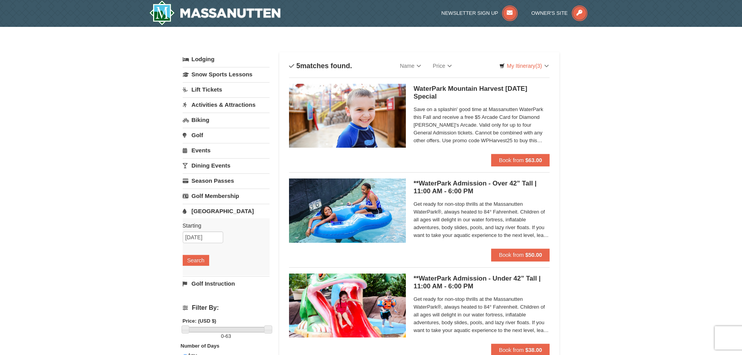
scroll to position [0, 0]
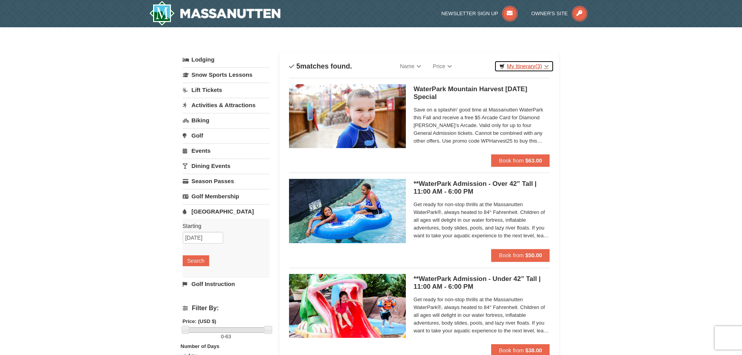
click at [537, 62] on link "My Itinerary (3)" at bounding box center [523, 66] width 59 height 12
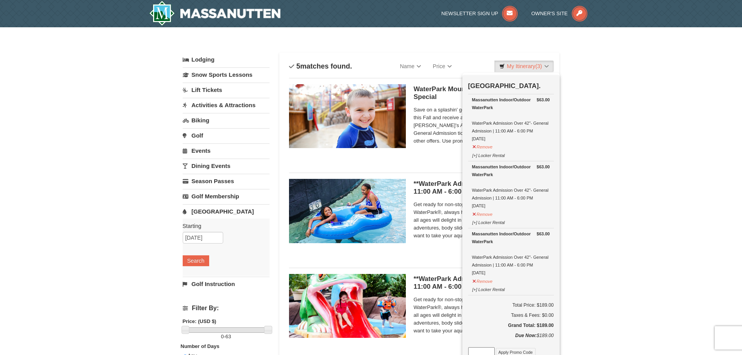
drag, startPoint x: 538, startPoint y: 325, endPoint x: 558, endPoint y: 327, distance: 20.3
click at [558, 327] on div "Check Out Now Water Park Pass. $63.00 Massanutten Indoor/Outdoor WaterPark Wate…" at bounding box center [510, 226] width 97 height 303
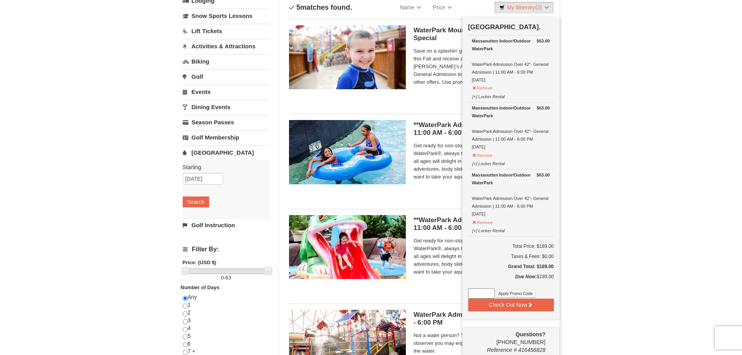
scroll to position [195, 0]
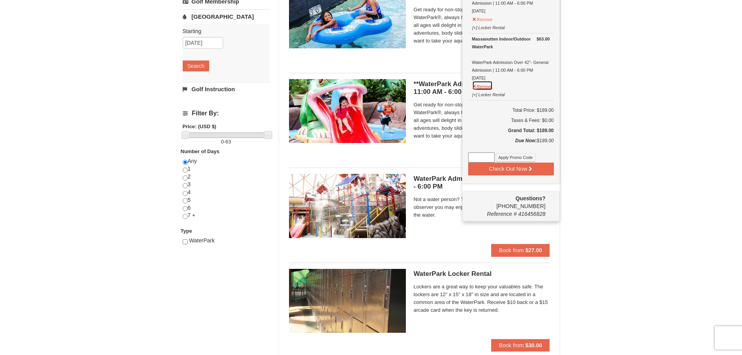
click at [486, 86] on button "Remove" at bounding box center [482, 86] width 21 height 10
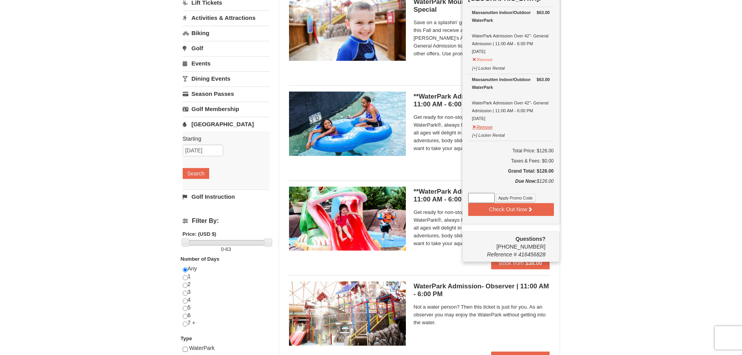
scroll to position [78, 0]
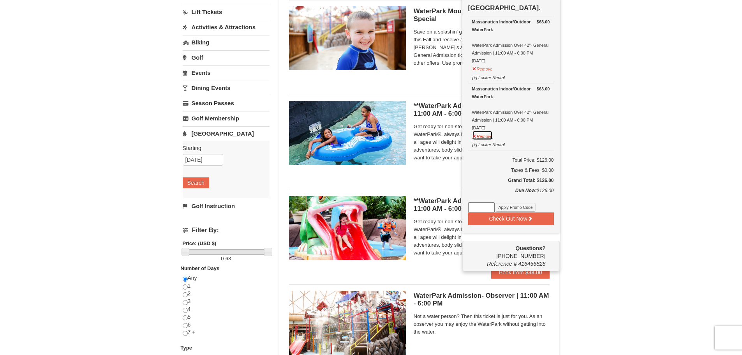
click at [483, 133] on button "Remove" at bounding box center [482, 135] width 21 height 10
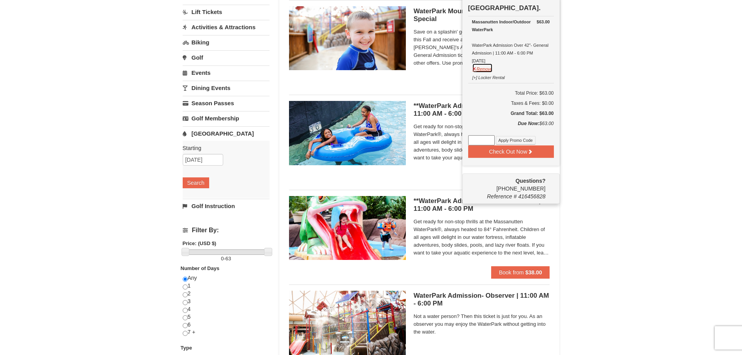
click at [485, 68] on button "Remove" at bounding box center [482, 68] width 21 height 10
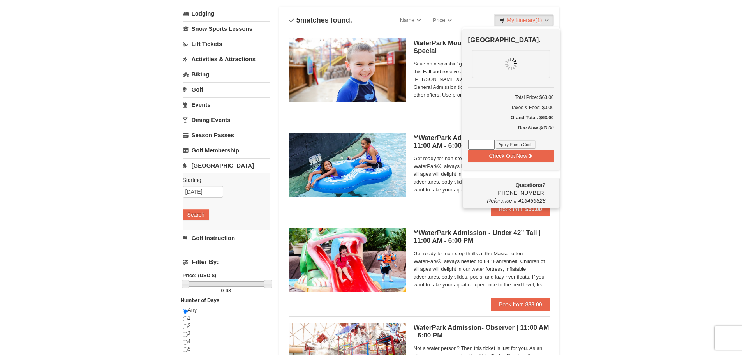
scroll to position [0, 0]
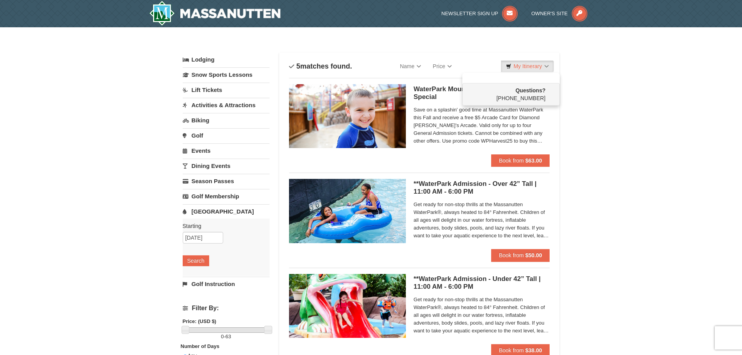
click at [608, 79] on div "× Categories List Filter My Itinerary Questions? 1-540-289-9441 Lodging Arrival…" at bounding box center [371, 300] width 742 height 546
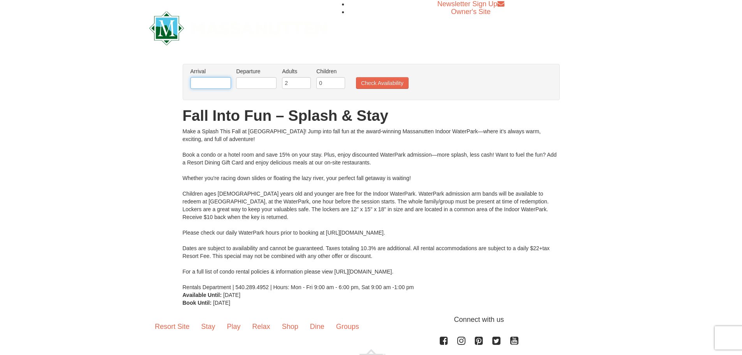
click at [211, 81] on input "text" at bounding box center [210, 83] width 41 height 12
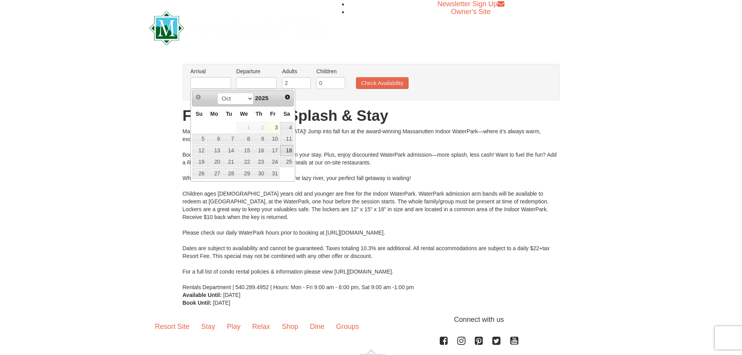
click at [289, 149] on link "18" at bounding box center [286, 150] width 13 height 11
type input "[DATE]"
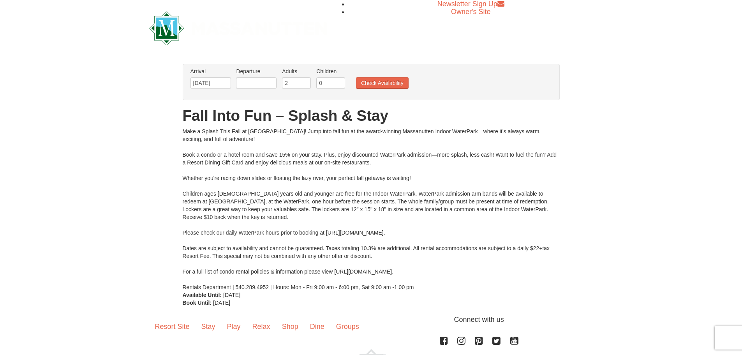
click at [258, 74] on label "Departure Please format dates MM/DD/YYYY Please format dates MM/DD/YYYY" at bounding box center [256, 71] width 41 height 8
click at [260, 81] on input "text" at bounding box center [256, 83] width 41 height 12
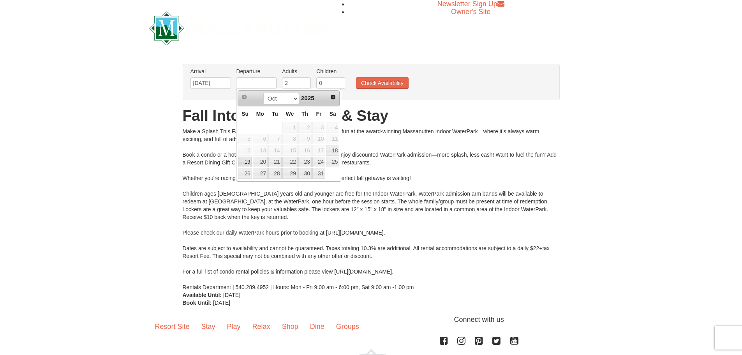
click at [248, 162] on link "19" at bounding box center [245, 162] width 14 height 11
type input "[DATE]"
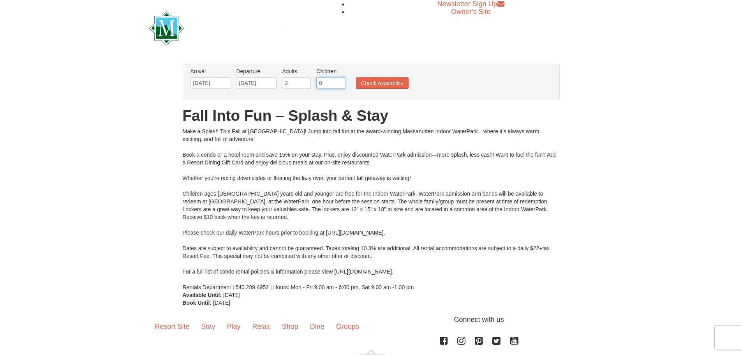
click at [328, 88] on input "0" at bounding box center [330, 83] width 29 height 12
click at [339, 80] on input "1" at bounding box center [330, 83] width 29 height 12
type input "2"
click at [339, 80] on input "2" at bounding box center [330, 83] width 29 height 12
click at [369, 81] on button "Check Availability" at bounding box center [382, 83] width 53 height 12
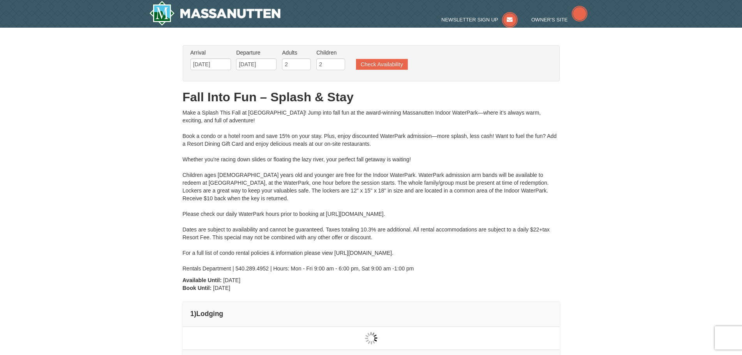
type input "[DATE]"
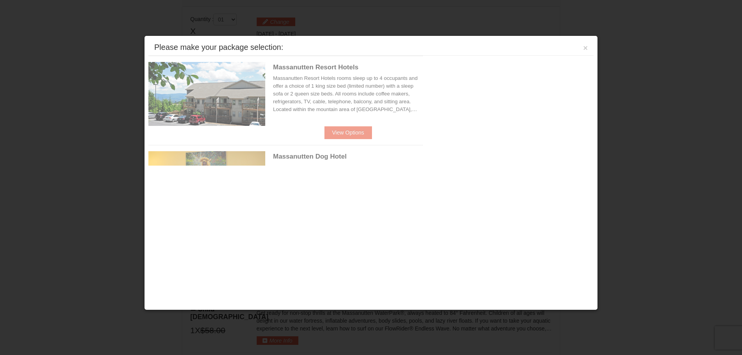
scroll to position [332, 0]
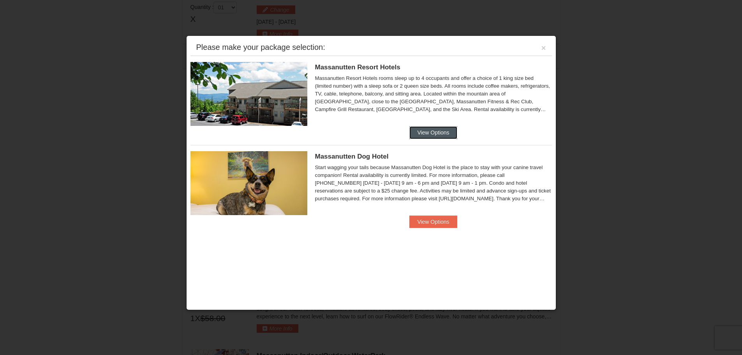
click at [432, 131] on button "View Options" at bounding box center [433, 132] width 48 height 12
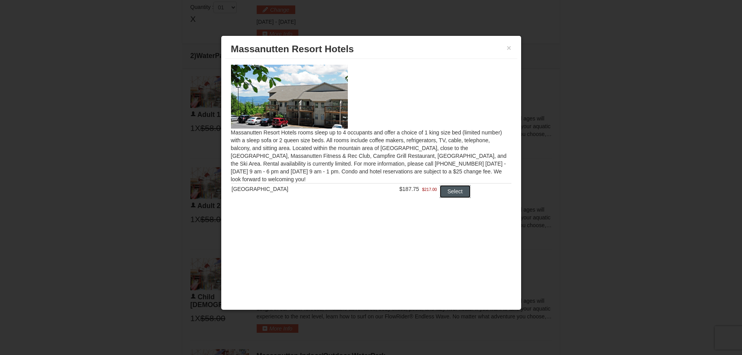
click at [456, 193] on button "Select" at bounding box center [455, 191] width 31 height 12
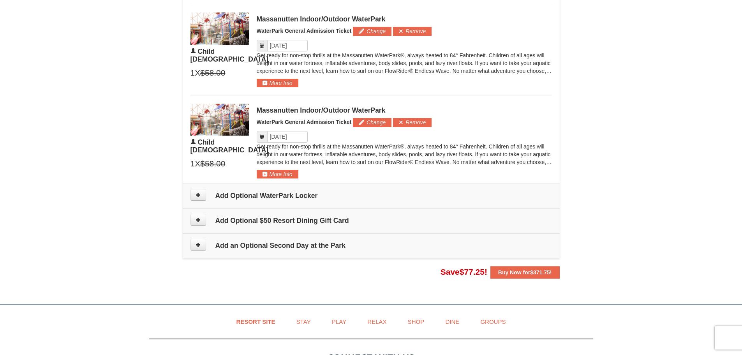
scroll to position [682, 0]
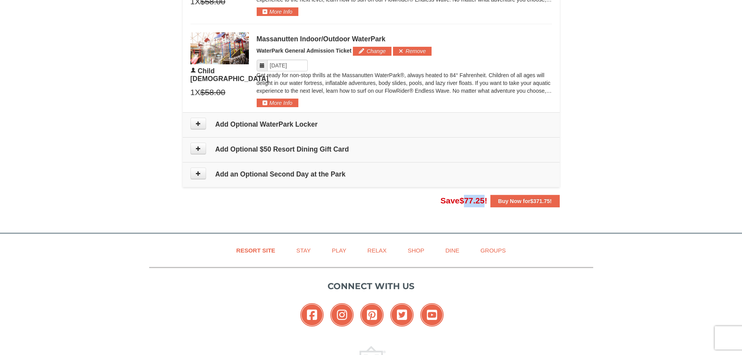
drag, startPoint x: 458, startPoint y: 200, endPoint x: 481, endPoint y: 201, distance: 23.0
click at [481, 201] on span "Save $77.25 !" at bounding box center [464, 200] width 47 height 9
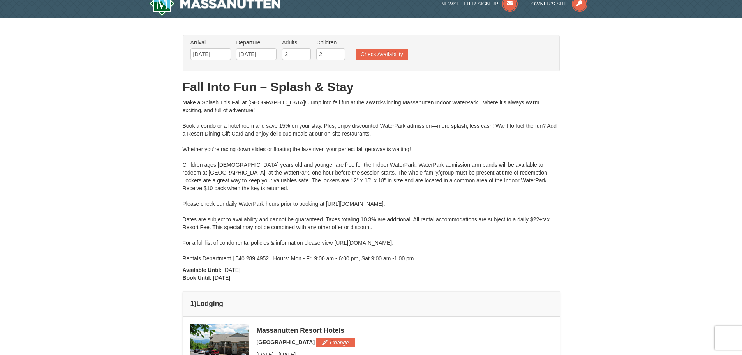
scroll to position [0, 0]
